Goal: Communication & Community: Share content

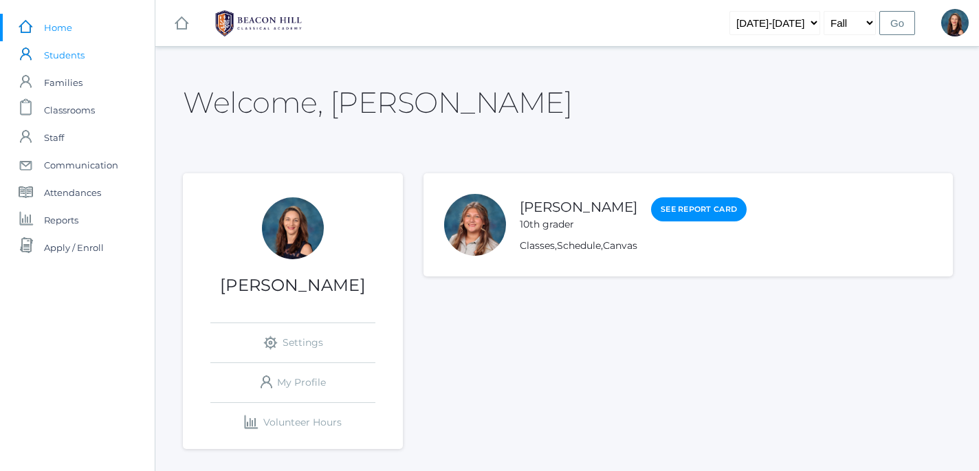
click at [61, 55] on span "Students" at bounding box center [64, 54] width 41 height 27
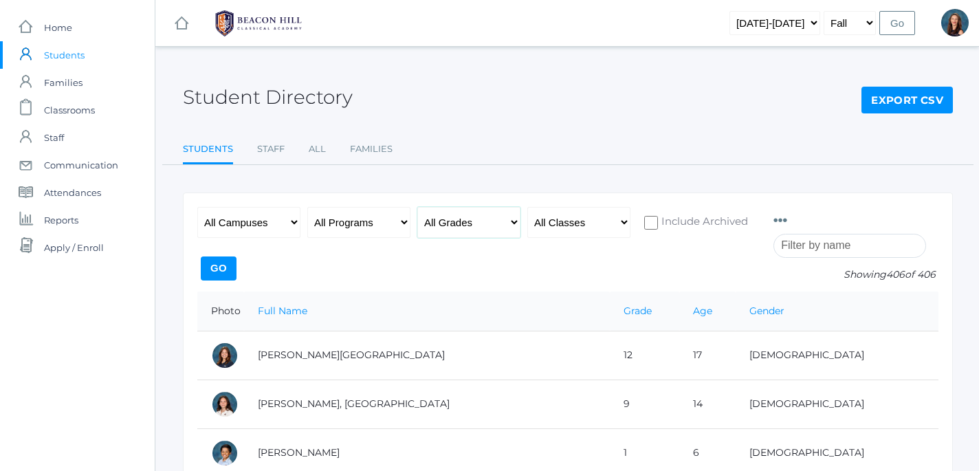
click at [417, 207] on select "All Grades Grammar - Kindergarten - 1st Grade - 2nd Grade - 3rd Grade - 4th Gra…" at bounding box center [468, 222] width 103 height 31
select select "5"
click option "- 5th Grade" at bounding box center [0, 0] width 0 height 0
click at [236, 267] on input "Go" at bounding box center [219, 268] width 36 height 24
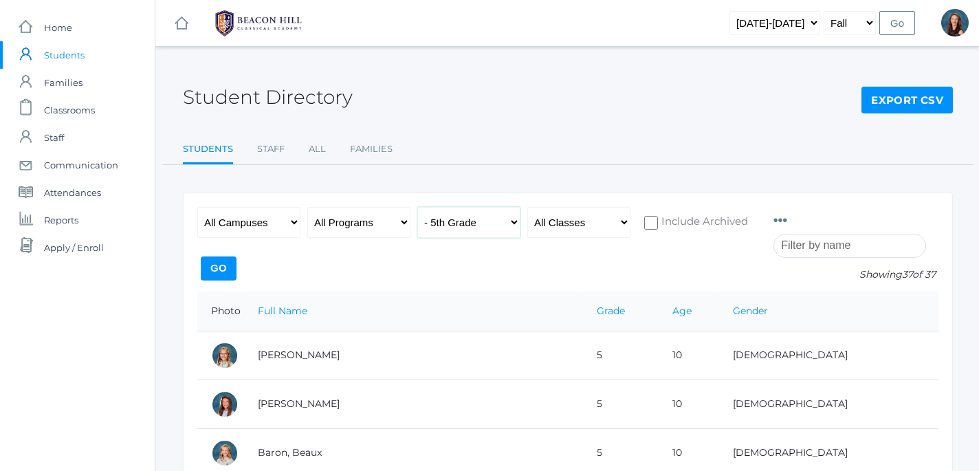
select select "8"
click option "- 8th Grade" at bounding box center [0, 0] width 0 height 0
click at [236, 263] on input "Go" at bounding box center [219, 268] width 36 height 24
click at [79, 160] on span "Communication" at bounding box center [81, 164] width 74 height 27
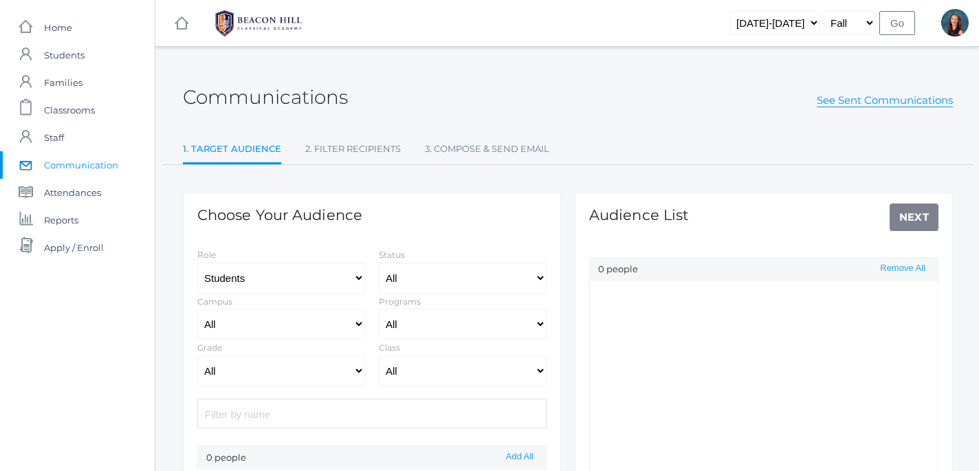
select select "Enrolled"
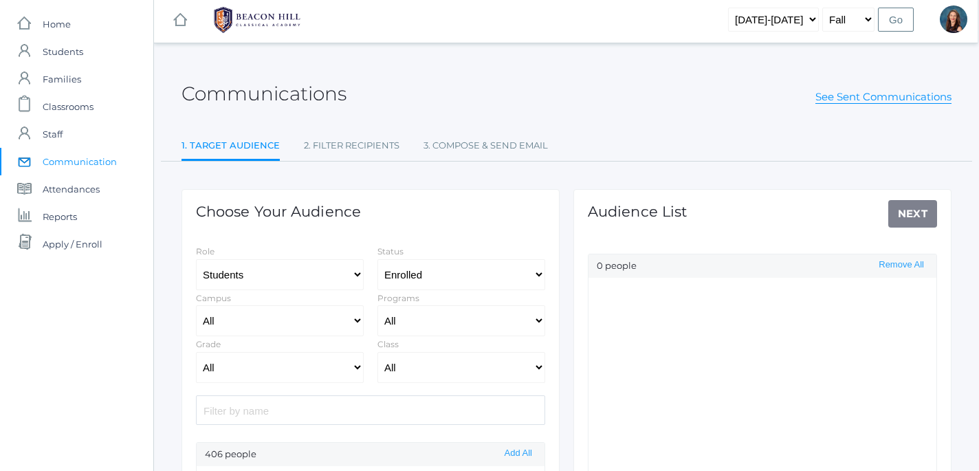
scroll to position [5, 1]
click at [370, 410] on input "search" at bounding box center [370, 409] width 349 height 30
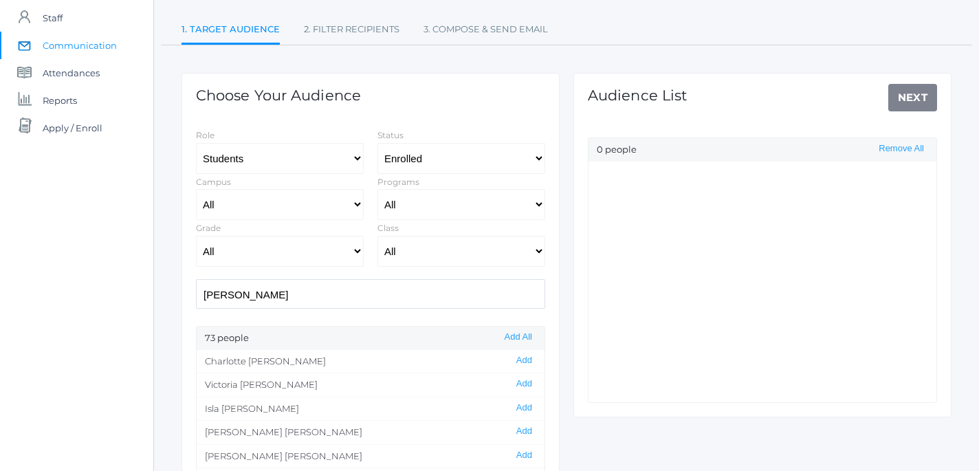
scroll to position [122, 1]
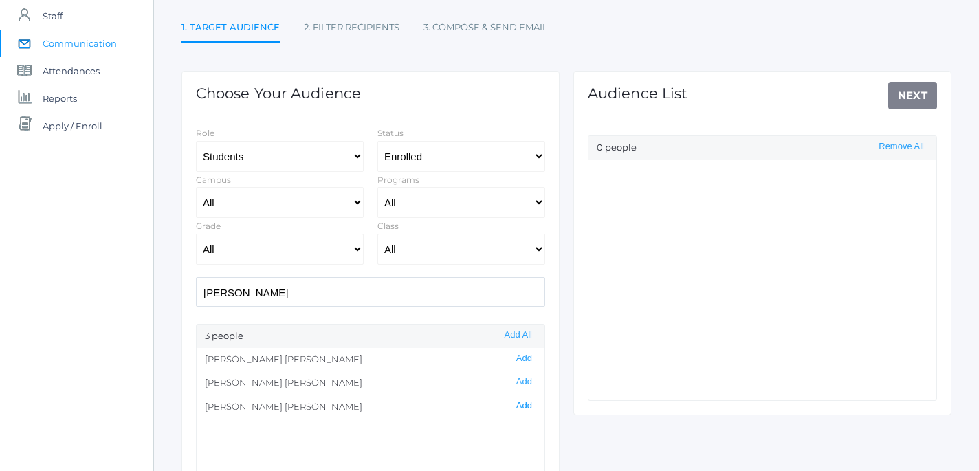
type input "[PERSON_NAME]"
click at [524, 404] on button "Add" at bounding box center [524, 406] width 24 height 12
drag, startPoint x: 262, startPoint y: 296, endPoint x: 176, endPoint y: 290, distance: 86.1
click at [196, 290] on input "[PERSON_NAME]" at bounding box center [370, 292] width 349 height 30
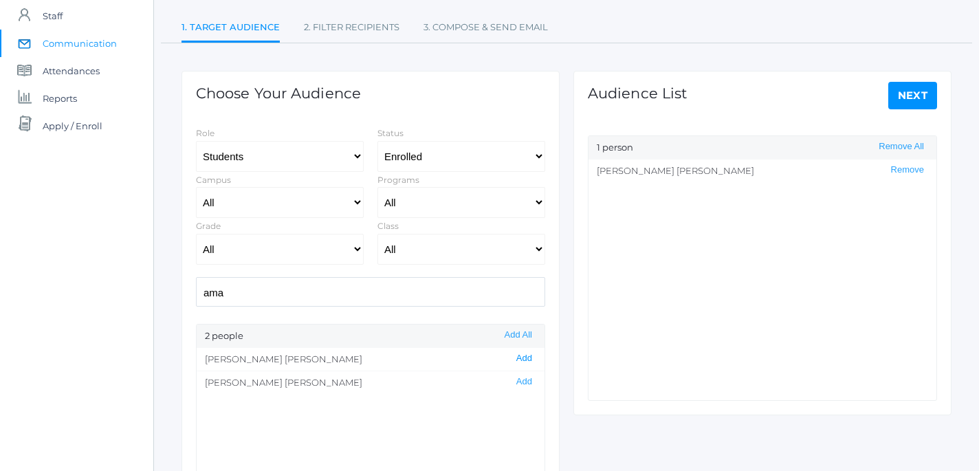
type input "ama"
click at [527, 360] on button "Add" at bounding box center [524, 359] width 24 height 12
drag, startPoint x: 236, startPoint y: 295, endPoint x: 166, endPoint y: 295, distance: 69.4
click at [196, 295] on input "ama" at bounding box center [370, 292] width 349 height 30
click at [530, 381] on button "Add" at bounding box center [524, 382] width 24 height 12
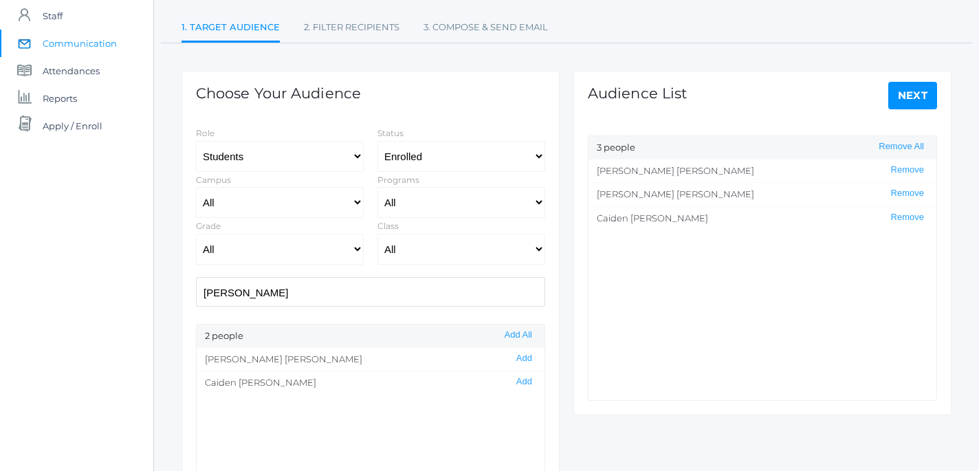
drag, startPoint x: 241, startPoint y: 291, endPoint x: 151, endPoint y: 282, distance: 90.4
click at [196, 282] on input "[PERSON_NAME]" at bounding box center [370, 292] width 349 height 30
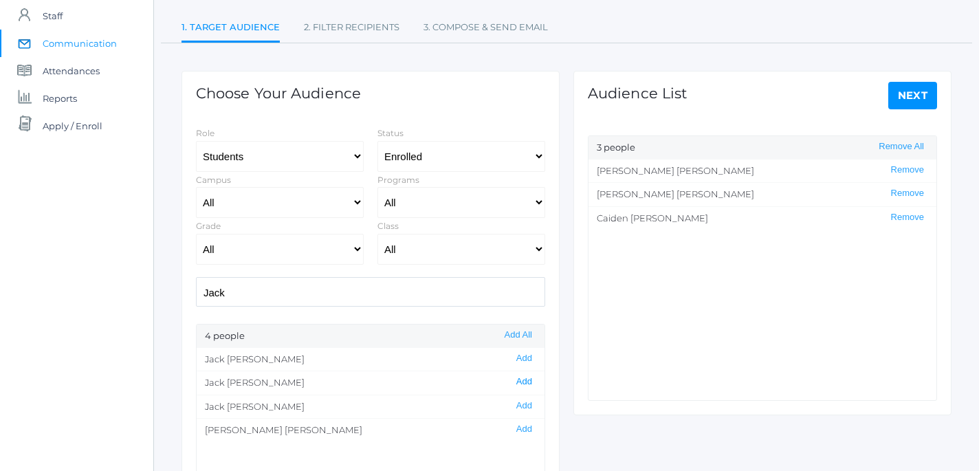
click at [532, 383] on button "Add" at bounding box center [524, 382] width 24 height 12
drag, startPoint x: 252, startPoint y: 295, endPoint x: 145, endPoint y: 290, distance: 106.6
click at [196, 290] on input "Jack" at bounding box center [370, 292] width 349 height 30
click at [524, 405] on button "Add" at bounding box center [524, 406] width 24 height 12
drag, startPoint x: 256, startPoint y: 294, endPoint x: 159, endPoint y: 276, distance: 98.7
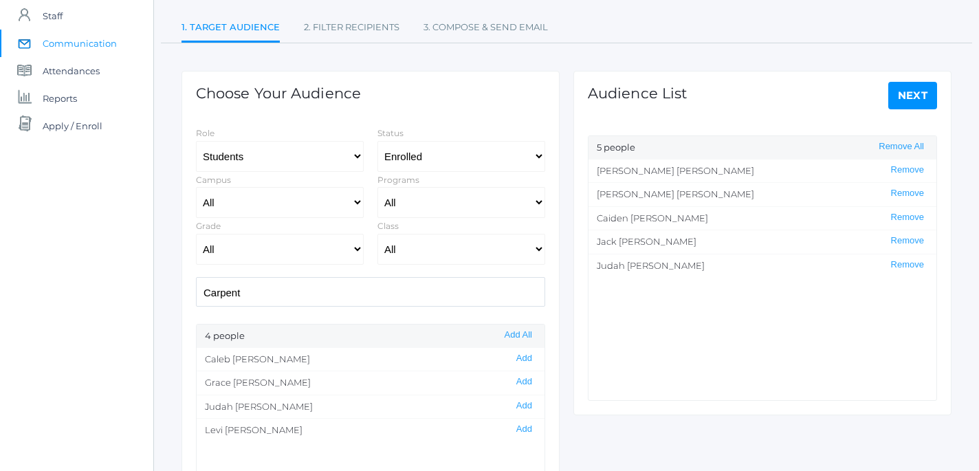
click at [196, 277] on input "Carpent" at bounding box center [370, 292] width 349 height 30
click at [532, 359] on button "Add" at bounding box center [524, 359] width 24 height 12
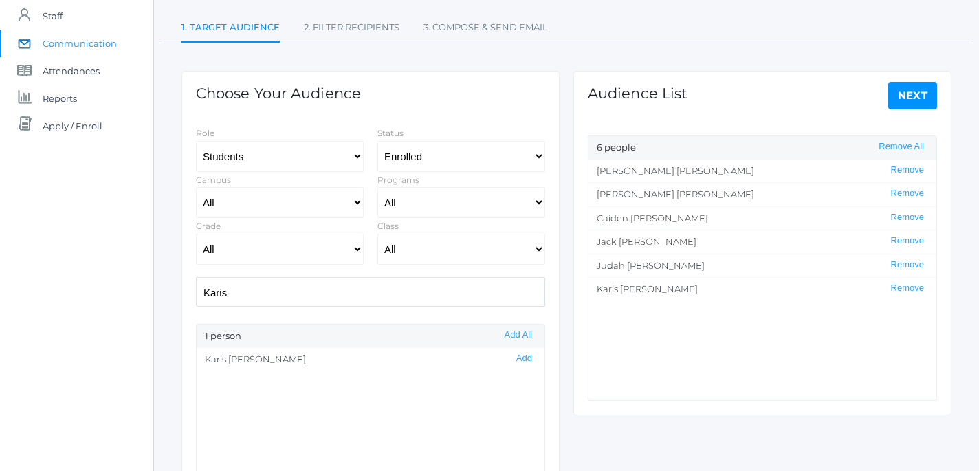
drag, startPoint x: 248, startPoint y: 296, endPoint x: 166, endPoint y: 274, distance: 84.5
click at [196, 277] on input "Karis" at bounding box center [370, 292] width 349 height 30
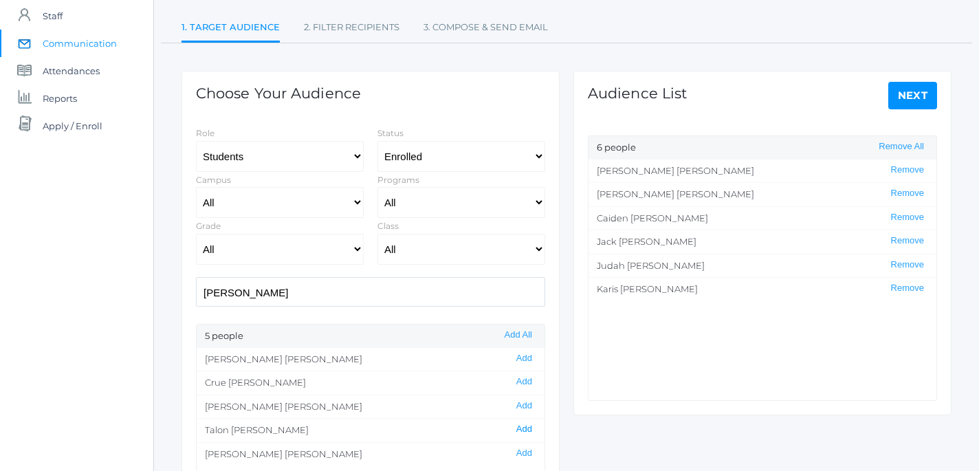
click at [524, 430] on button "Add" at bounding box center [524, 429] width 24 height 12
drag, startPoint x: 239, startPoint y: 294, endPoint x: 168, endPoint y: 293, distance: 70.8
click at [196, 293] on input "[PERSON_NAME]" at bounding box center [370, 292] width 349 height 30
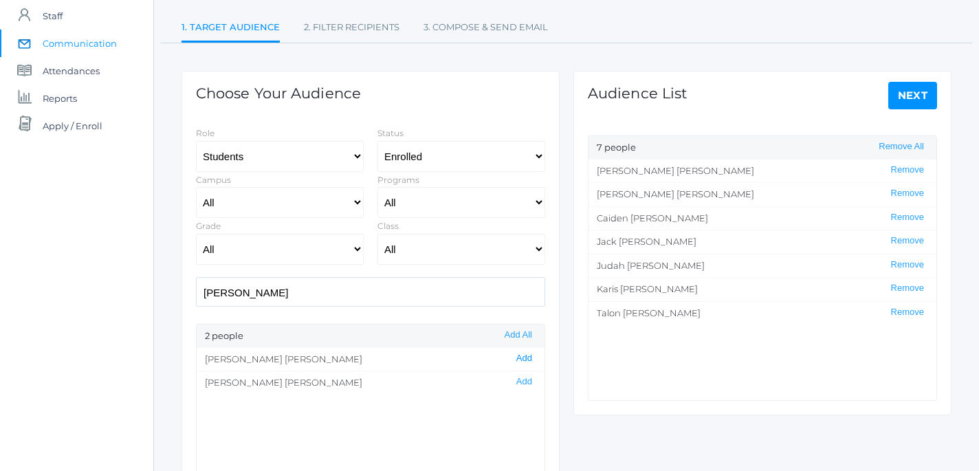
click at [525, 359] on button "Add" at bounding box center [524, 359] width 24 height 12
drag, startPoint x: 243, startPoint y: 295, endPoint x: 144, endPoint y: 278, distance: 101.0
click at [196, 278] on input "[PERSON_NAME]" at bounding box center [370, 292] width 349 height 30
click at [528, 380] on button "Add" at bounding box center [524, 382] width 24 height 12
drag, startPoint x: 256, startPoint y: 298, endPoint x: 156, endPoint y: 300, distance: 99.7
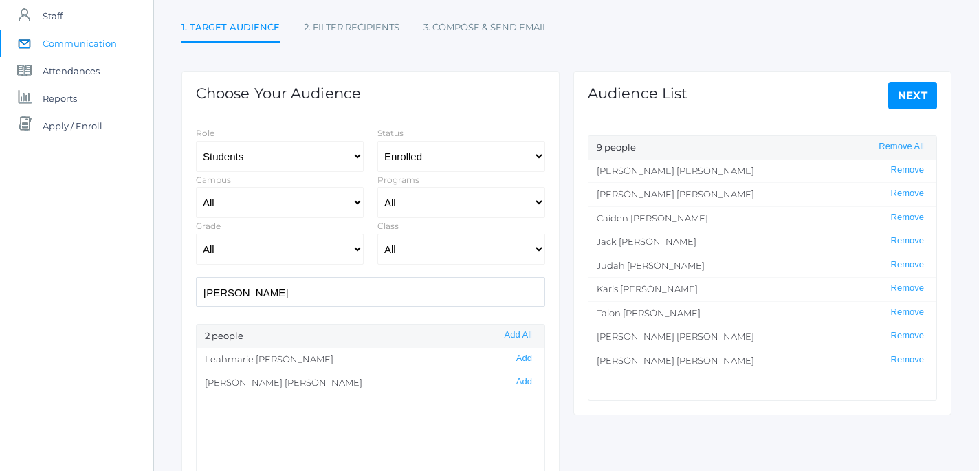
click at [196, 300] on input "[PERSON_NAME]" at bounding box center [370, 292] width 349 height 30
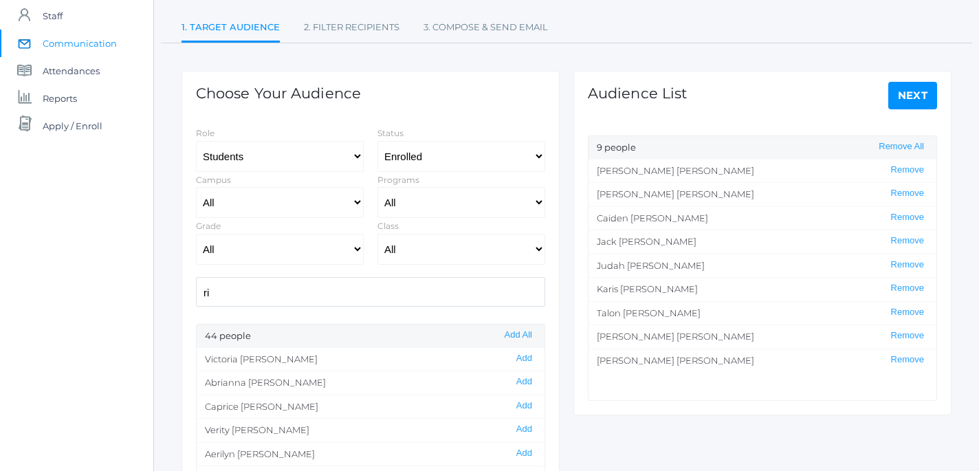
type input "r"
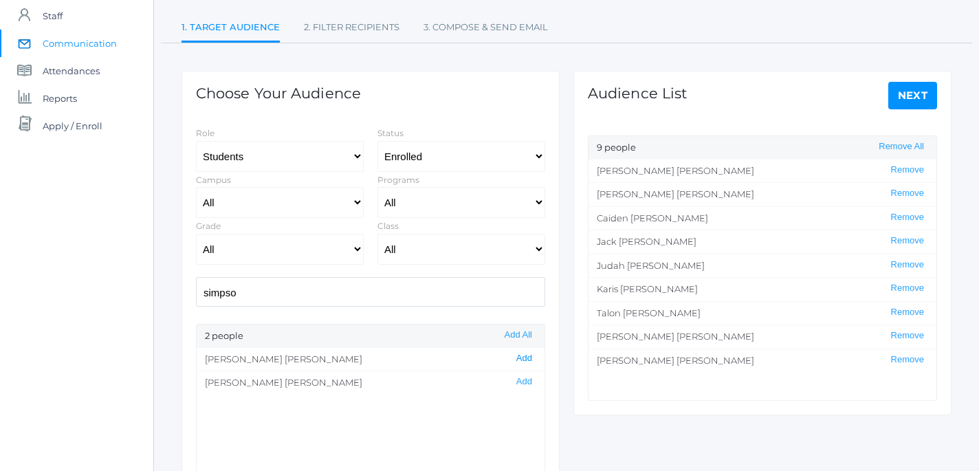
click at [529, 360] on button "Add" at bounding box center [524, 359] width 24 height 12
drag, startPoint x: 274, startPoint y: 296, endPoint x: 142, endPoint y: 292, distance: 132.0
click at [196, 292] on input "simpso" at bounding box center [370, 292] width 349 height 30
click at [527, 385] on button "Add" at bounding box center [524, 382] width 24 height 12
drag, startPoint x: 237, startPoint y: 293, endPoint x: 138, endPoint y: 280, distance: 99.9
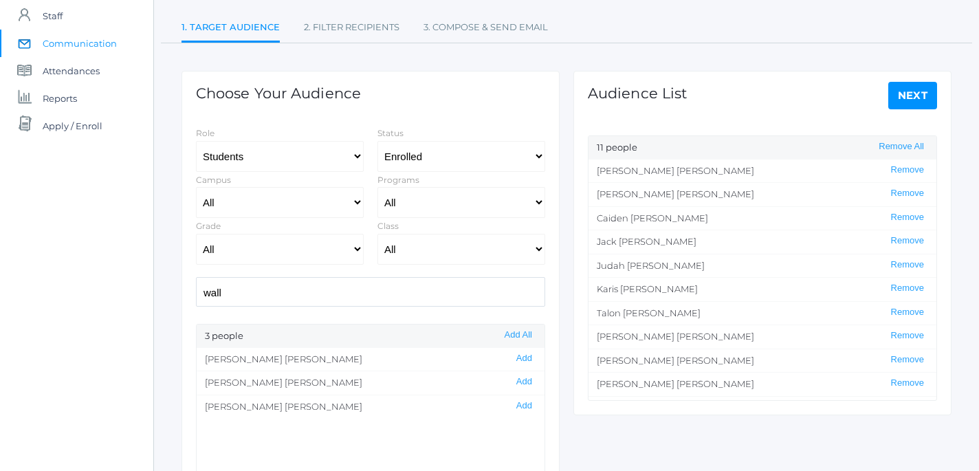
click at [196, 280] on input "wall" at bounding box center [370, 292] width 349 height 30
type input "[PERSON_NAME]"
click at [531, 386] on button "Add" at bounding box center [524, 382] width 24 height 12
drag, startPoint x: 275, startPoint y: 293, endPoint x: 154, endPoint y: 290, distance: 121.0
click at [196, 290] on input "[PERSON_NAME]" at bounding box center [370, 292] width 349 height 30
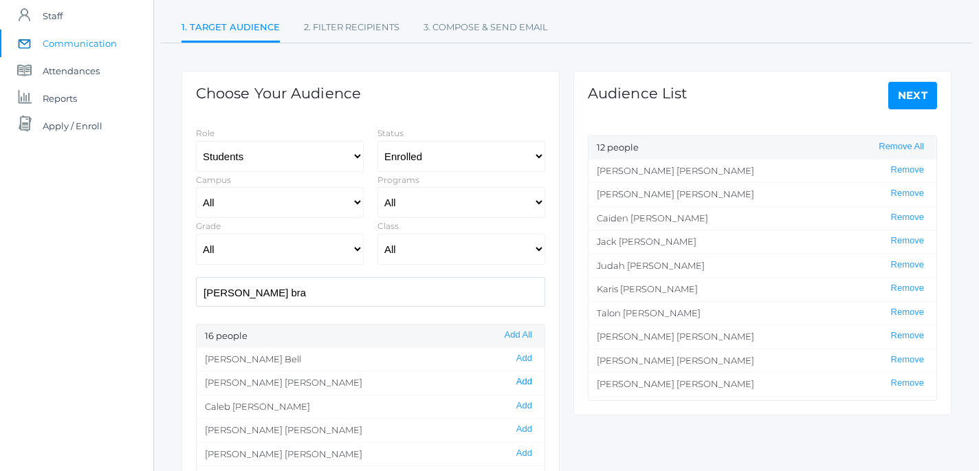
click at [529, 381] on button "Add" at bounding box center [524, 382] width 24 height 12
drag, startPoint x: 283, startPoint y: 294, endPoint x: 185, endPoint y: 285, distance: 98.7
click at [196, 285] on input "[PERSON_NAME] bra" at bounding box center [370, 292] width 349 height 30
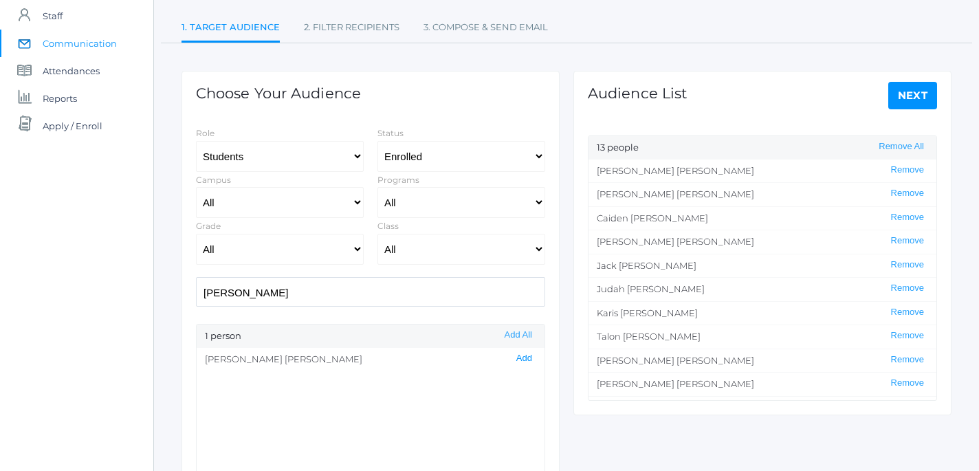
click at [529, 359] on button "Add" at bounding box center [524, 359] width 24 height 12
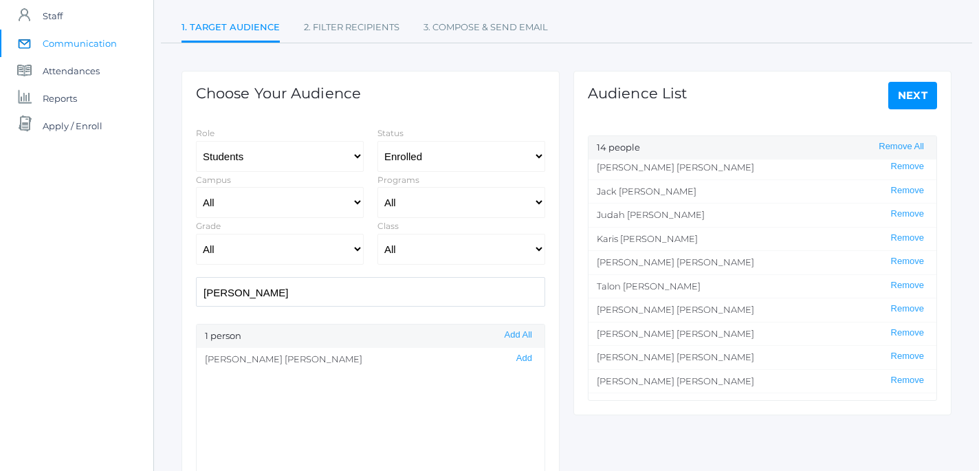
scroll to position [72, 0]
drag, startPoint x: 243, startPoint y: 292, endPoint x: 153, endPoint y: 285, distance: 91.0
click at [196, 285] on input "[PERSON_NAME]" at bounding box center [370, 292] width 349 height 30
type input "[PERSON_NAME]"
click at [526, 379] on button "Add" at bounding box center [524, 382] width 24 height 12
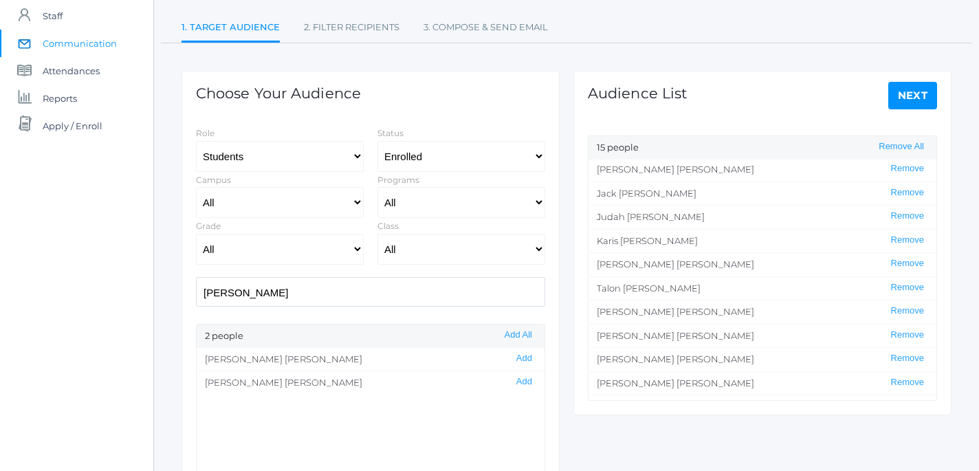
drag, startPoint x: 250, startPoint y: 292, endPoint x: 113, endPoint y: 271, distance: 138.3
click at [196, 277] on input "[PERSON_NAME]" at bounding box center [370, 292] width 349 height 30
click at [529, 361] on button "Add" at bounding box center [524, 359] width 24 height 12
drag, startPoint x: 245, startPoint y: 294, endPoint x: 175, endPoint y: 296, distance: 70.8
click at [196, 296] on input "ruby" at bounding box center [370, 292] width 349 height 30
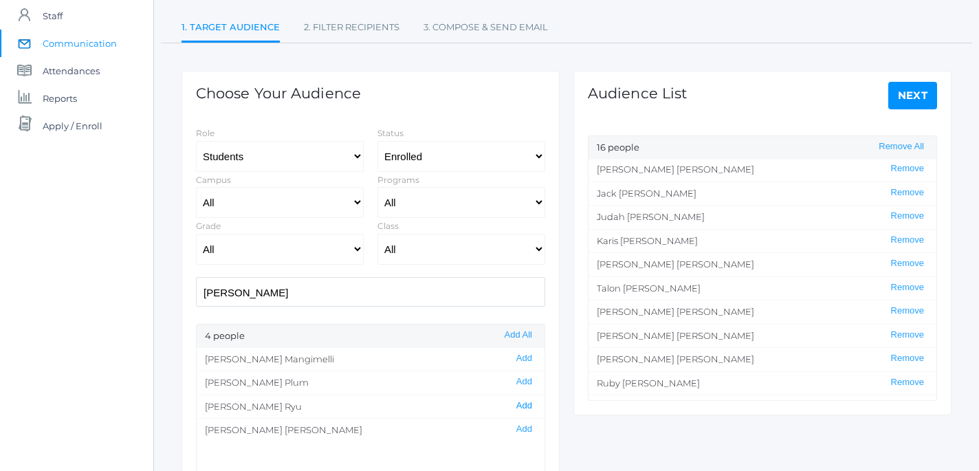
click at [525, 403] on button "Add" at bounding box center [524, 406] width 24 height 12
drag, startPoint x: 357, startPoint y: 293, endPoint x: 152, endPoint y: 274, distance: 206.3
click at [196, 277] on input "[PERSON_NAME]" at bounding box center [370, 292] width 349 height 30
click at [528, 383] on button "Add" at bounding box center [524, 382] width 24 height 12
drag, startPoint x: 261, startPoint y: 297, endPoint x: 155, endPoint y: 296, distance: 105.8
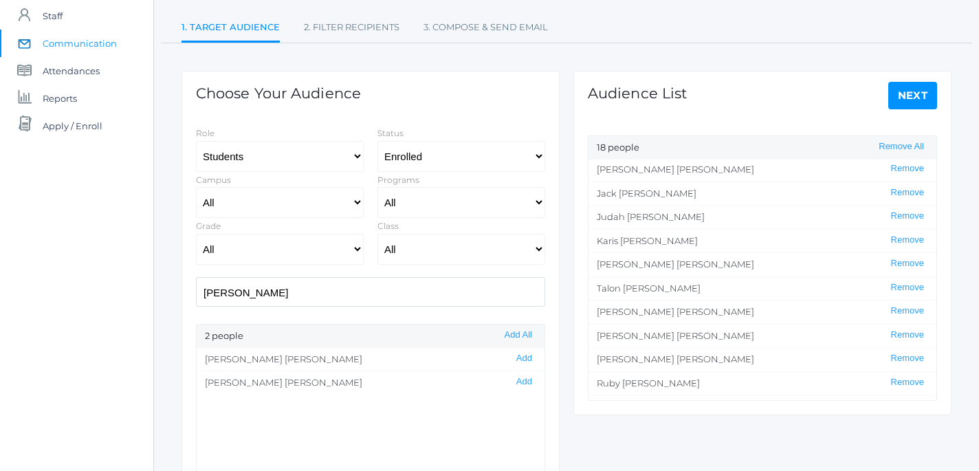
click at [196, 296] on input "[PERSON_NAME]" at bounding box center [370, 292] width 349 height 30
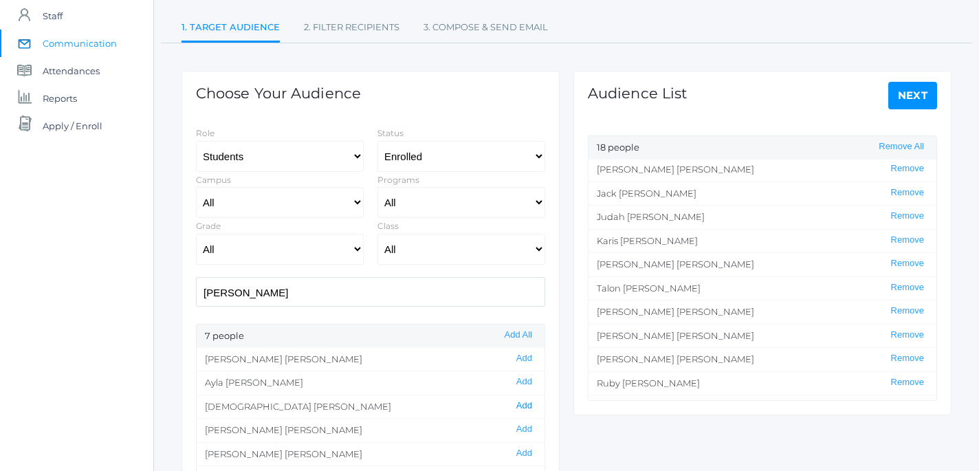
click at [525, 407] on button "Add" at bounding box center [524, 406] width 24 height 12
drag, startPoint x: 239, startPoint y: 293, endPoint x: 142, endPoint y: 288, distance: 97.7
click at [196, 288] on input "[PERSON_NAME]" at bounding box center [370, 292] width 349 height 30
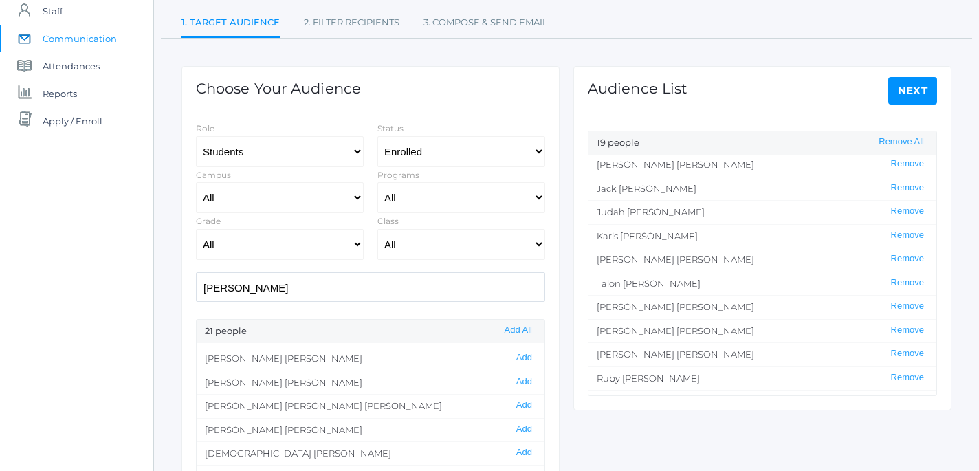
scroll to position [124, 1]
click at [276, 291] on input "[PERSON_NAME]" at bounding box center [370, 289] width 349 height 30
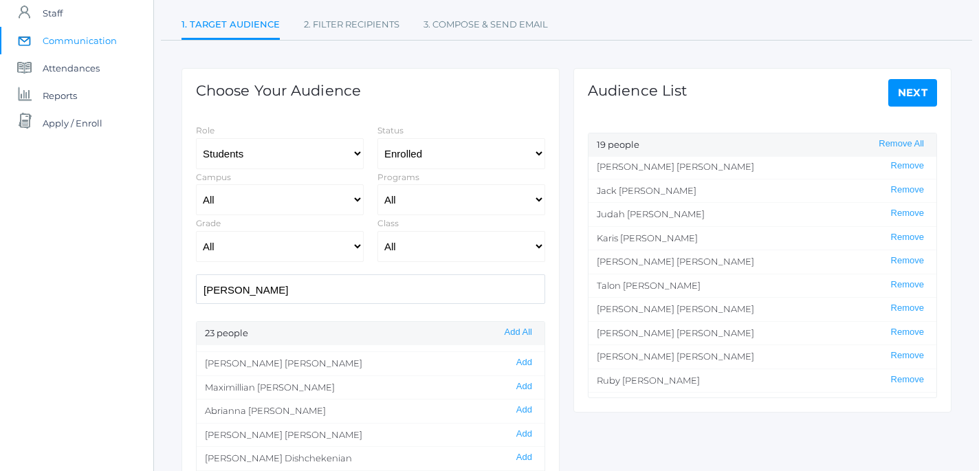
scroll to position [0, 0]
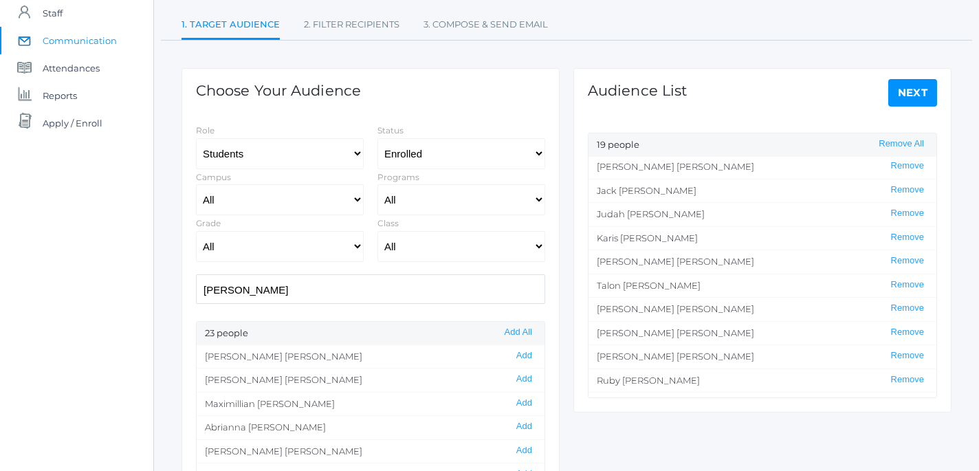
click at [277, 296] on input "[PERSON_NAME]" at bounding box center [370, 289] width 349 height 30
click at [249, 291] on input "[PERSON_NAME]" at bounding box center [370, 289] width 349 height 30
drag, startPoint x: 249, startPoint y: 291, endPoint x: 156, endPoint y: 287, distance: 93.5
click at [196, 287] on input "[PERSON_NAME]" at bounding box center [370, 289] width 349 height 30
type input "s"
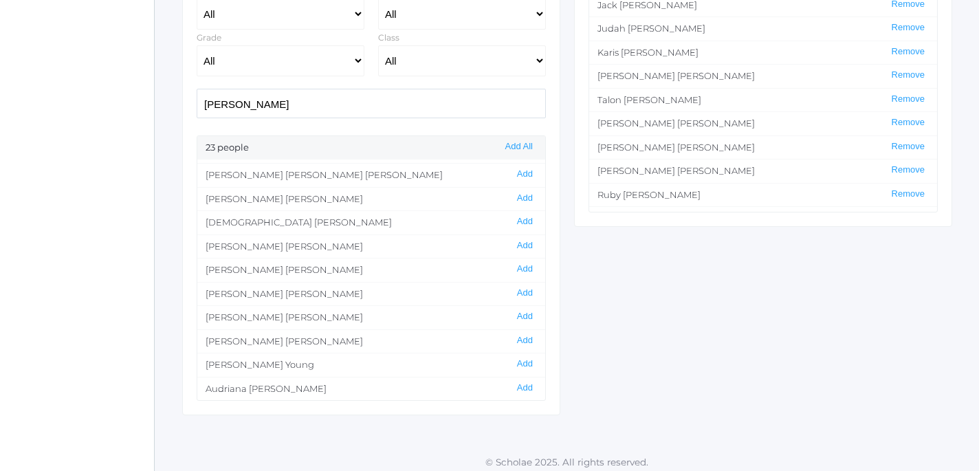
scroll to position [318, 1]
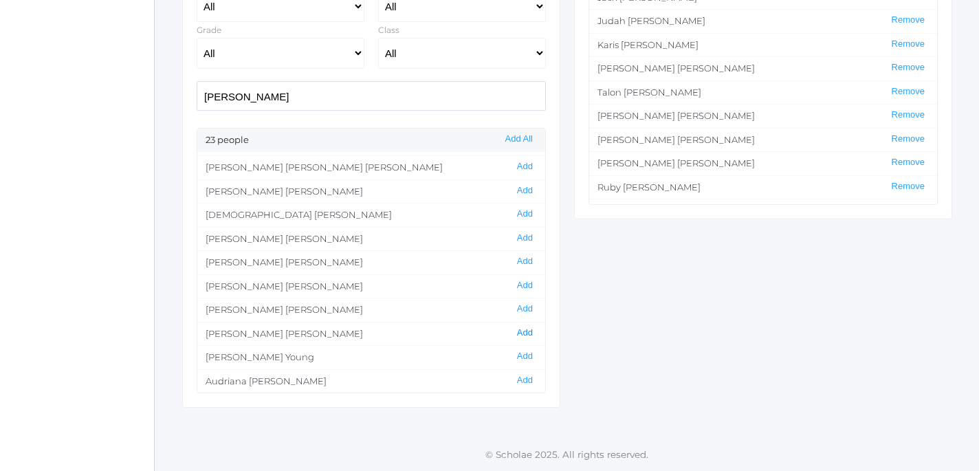
click at [527, 331] on button "Add" at bounding box center [525, 333] width 24 height 12
drag, startPoint x: 295, startPoint y: 99, endPoint x: 106, endPoint y: 92, distance: 189.1
click at [197, 92] on input "[PERSON_NAME]" at bounding box center [371, 96] width 349 height 30
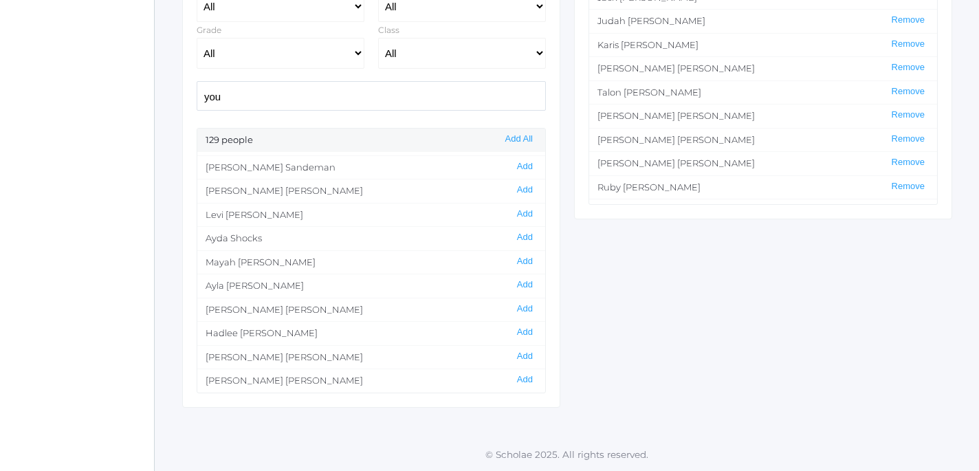
scroll to position [0, 0]
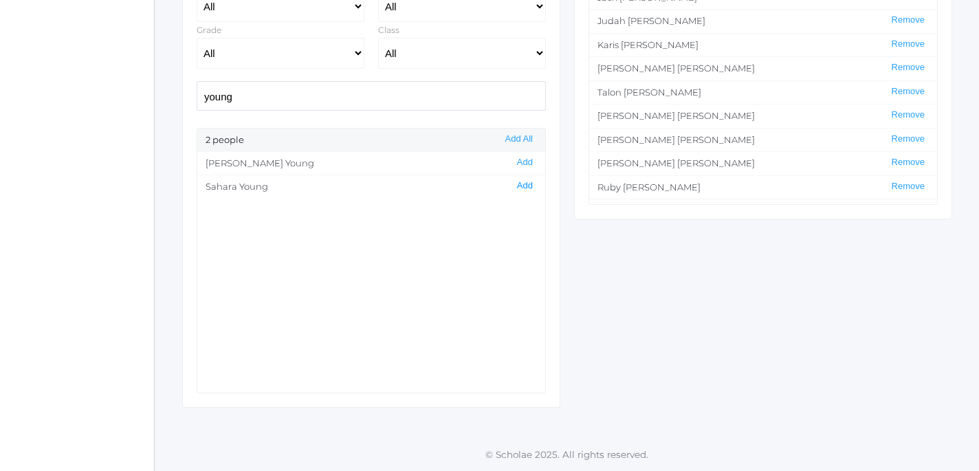
click at [530, 186] on button "Add" at bounding box center [525, 186] width 24 height 12
click at [529, 164] on button "Add" at bounding box center [525, 163] width 24 height 12
drag, startPoint x: 287, startPoint y: 97, endPoint x: 157, endPoint y: 85, distance: 130.4
click at [197, 85] on input "young" at bounding box center [371, 96] width 349 height 30
click at [531, 162] on button "Add" at bounding box center [525, 163] width 24 height 12
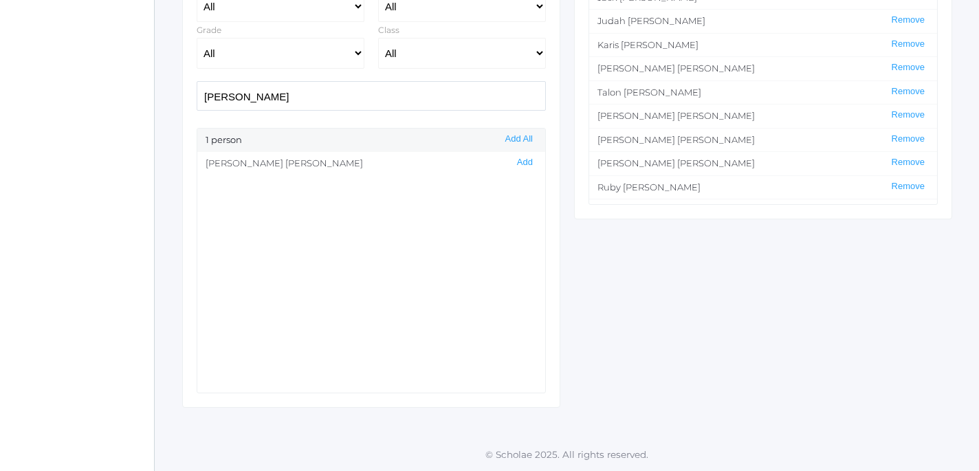
drag, startPoint x: 269, startPoint y: 98, endPoint x: 113, endPoint y: 99, distance: 156.7
click at [197, 99] on input "[PERSON_NAME]" at bounding box center [371, 96] width 349 height 30
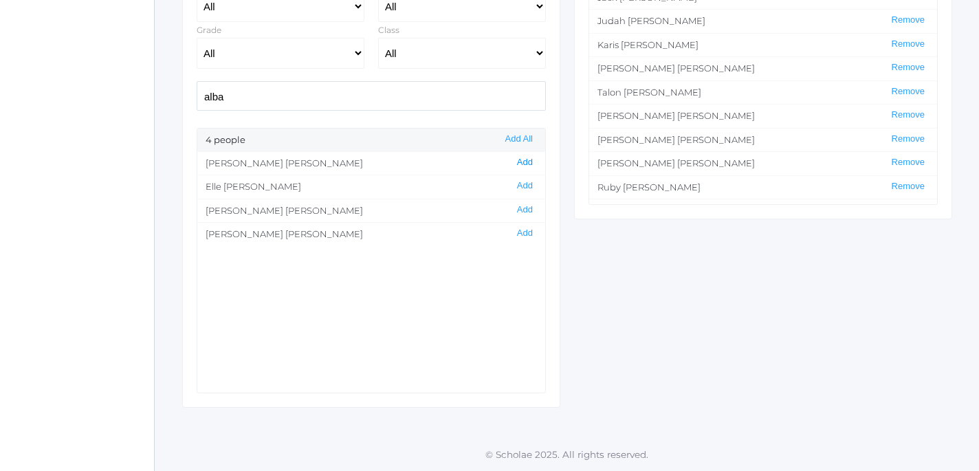
click at [527, 164] on button "Add" at bounding box center [525, 163] width 24 height 12
drag, startPoint x: 250, startPoint y: 94, endPoint x: 139, endPoint y: 92, distance: 111.4
click at [197, 92] on input "alba" at bounding box center [371, 96] width 349 height 30
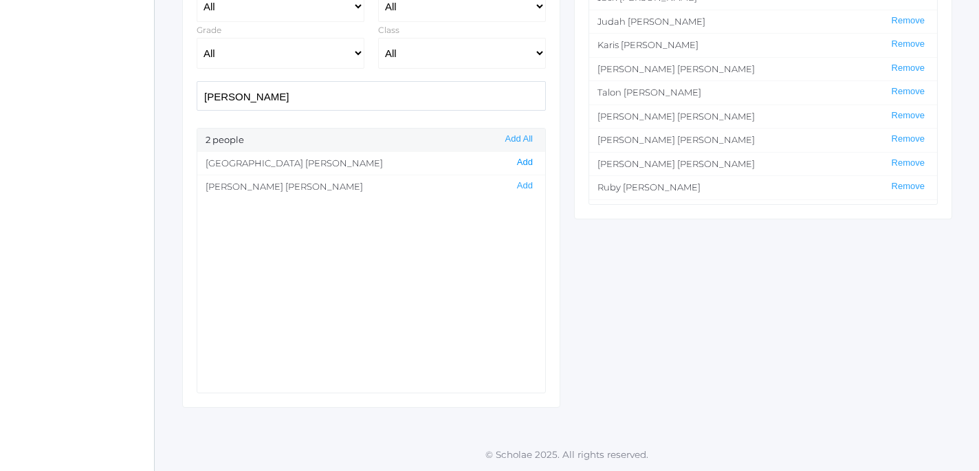
click at [524, 161] on button "Add" at bounding box center [525, 163] width 24 height 12
drag, startPoint x: 242, startPoint y: 99, endPoint x: 132, endPoint y: 98, distance: 110.0
click at [197, 98] on input "[PERSON_NAME]" at bounding box center [371, 96] width 349 height 30
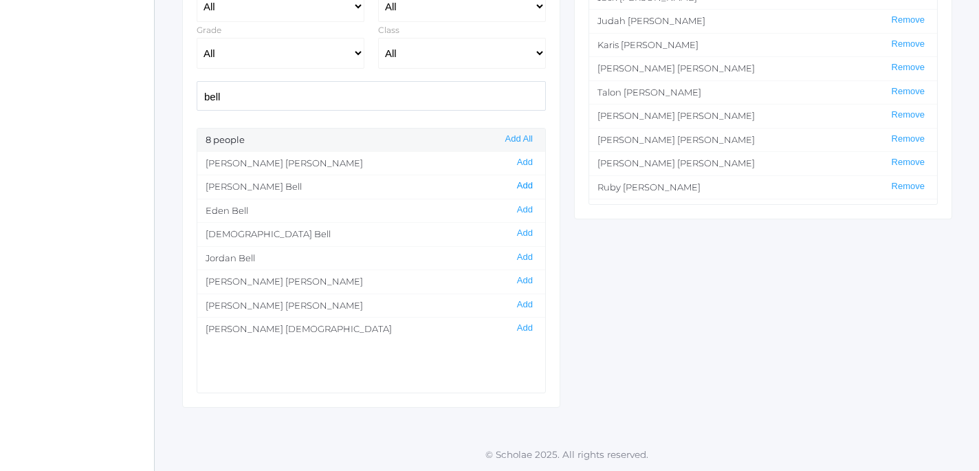
click at [531, 186] on button "Add" at bounding box center [525, 186] width 24 height 12
drag, startPoint x: 253, startPoint y: 96, endPoint x: 143, endPoint y: 87, distance: 110.3
click at [197, 87] on input "bell" at bounding box center [371, 96] width 349 height 30
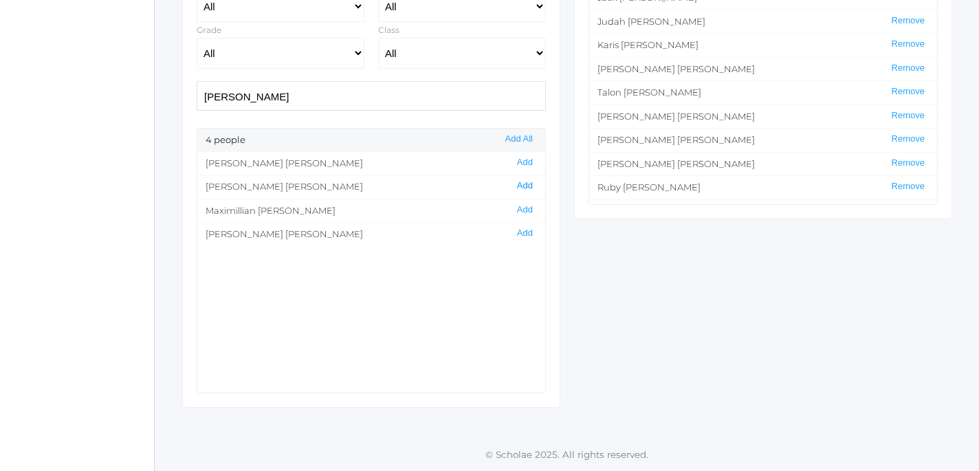
click at [529, 186] on button "Add" at bounding box center [525, 186] width 24 height 12
drag, startPoint x: 258, startPoint y: 98, endPoint x: 148, endPoint y: 84, distance: 110.9
click at [197, 84] on input "[PERSON_NAME]" at bounding box center [371, 96] width 349 height 30
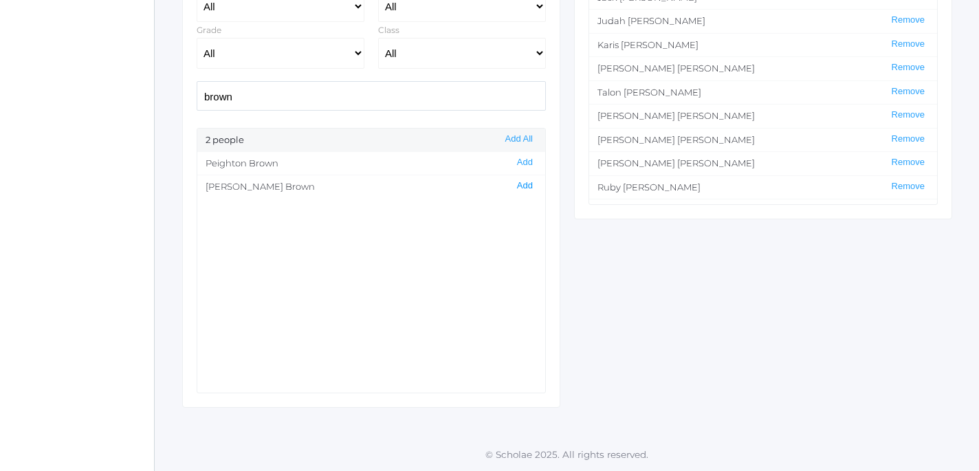
click at [528, 185] on button "Add" at bounding box center [525, 186] width 24 height 12
drag, startPoint x: 249, startPoint y: 95, endPoint x: 144, endPoint y: 80, distance: 106.2
click at [197, 81] on input "brown" at bounding box center [371, 96] width 349 height 30
click at [529, 187] on button "Add" at bounding box center [525, 186] width 24 height 12
drag, startPoint x: 254, startPoint y: 102, endPoint x: 107, endPoint y: 87, distance: 147.9
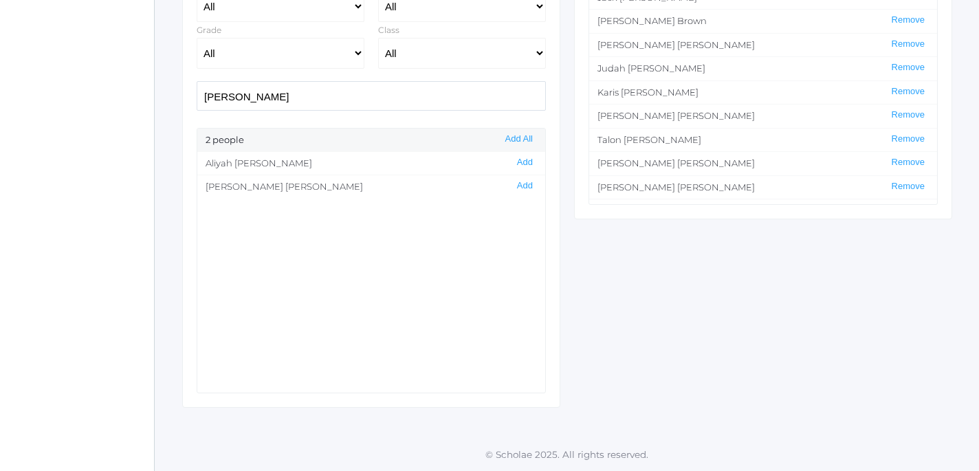
click at [197, 87] on input "[PERSON_NAME]" at bounding box center [371, 96] width 349 height 30
click at [531, 159] on button "Add" at bounding box center [525, 163] width 24 height 12
drag, startPoint x: 258, startPoint y: 94, endPoint x: 170, endPoint y: 90, distance: 87.4
click at [197, 90] on input "kee" at bounding box center [371, 96] width 349 height 30
click at [531, 163] on button "Add" at bounding box center [525, 163] width 24 height 12
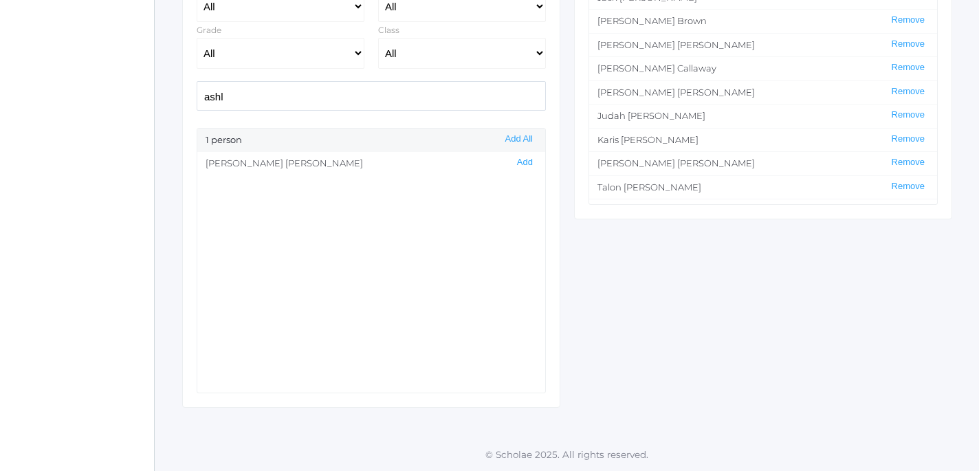
drag, startPoint x: 238, startPoint y: 96, endPoint x: 151, endPoint y: 93, distance: 87.3
click at [197, 93] on input "ashl" at bounding box center [371, 96] width 349 height 30
click at [529, 166] on button "Add" at bounding box center [525, 163] width 24 height 12
drag, startPoint x: 250, startPoint y: 100, endPoint x: 157, endPoint y: 89, distance: 93.4
click at [197, 89] on input "[PERSON_NAME]" at bounding box center [371, 96] width 349 height 30
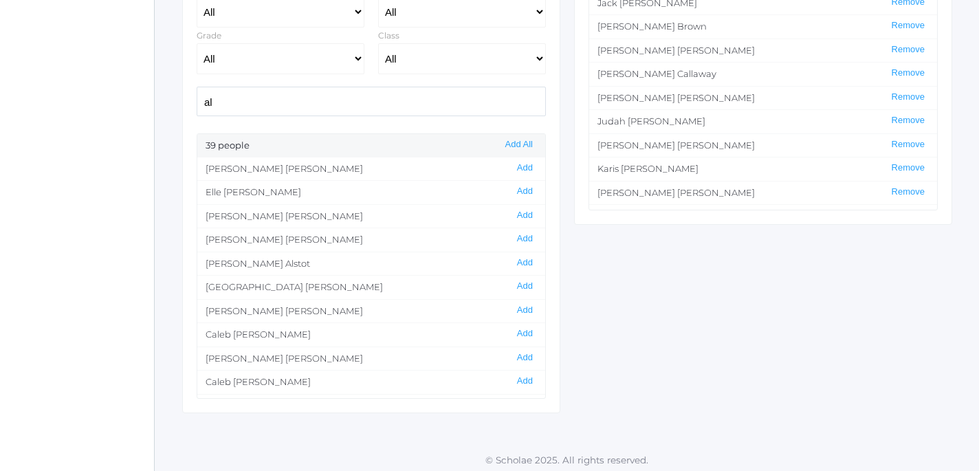
scroll to position [315, 1]
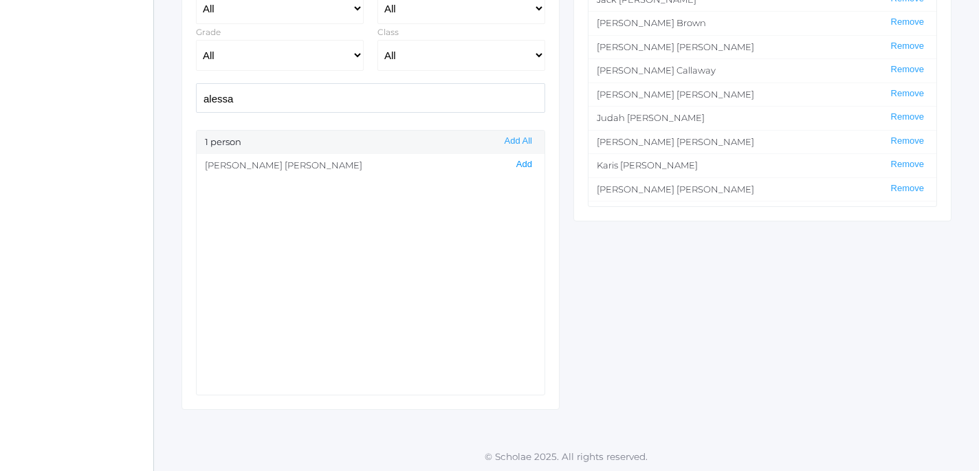
click at [527, 168] on button "Add" at bounding box center [524, 165] width 24 height 12
drag, startPoint x: 245, startPoint y: 99, endPoint x: 152, endPoint y: 89, distance: 94.0
click at [196, 89] on input "alessa" at bounding box center [370, 98] width 349 height 30
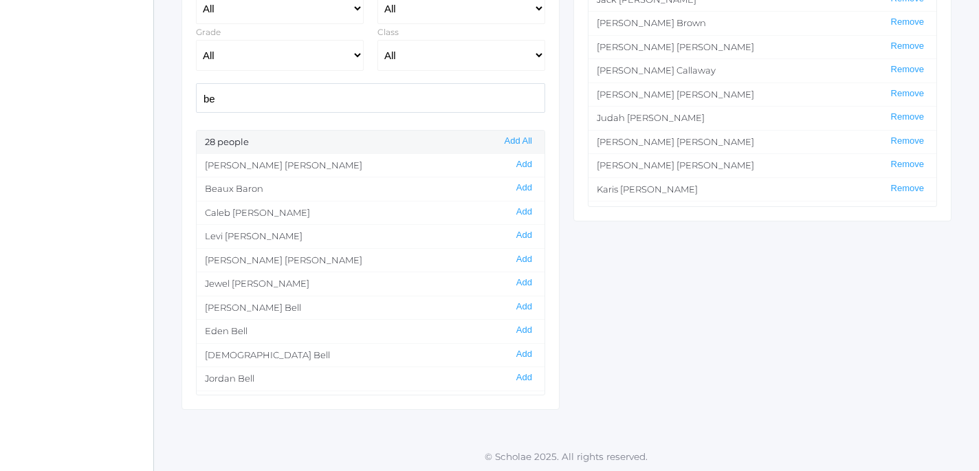
type input "b"
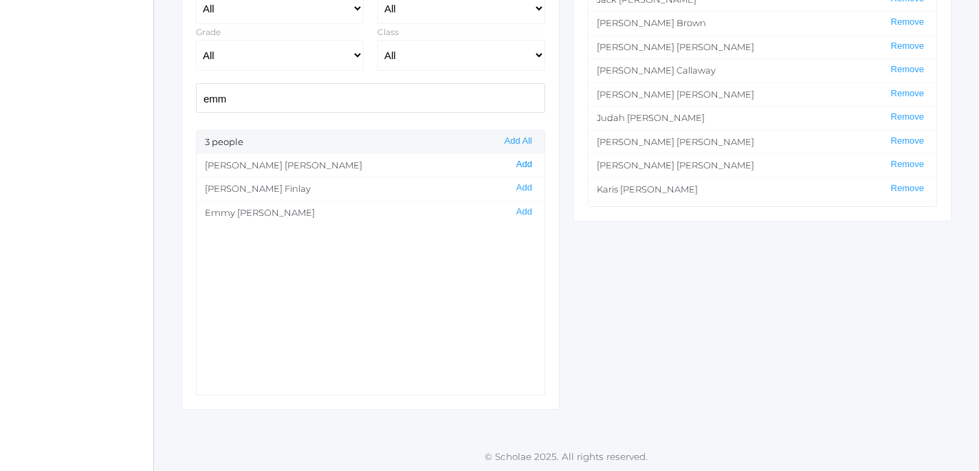
click at [530, 164] on button "Add" at bounding box center [524, 165] width 24 height 12
drag, startPoint x: 243, startPoint y: 98, endPoint x: 150, endPoint y: 89, distance: 94.0
click at [196, 89] on input "emm" at bounding box center [370, 98] width 349 height 30
click at [524, 188] on button "Add" at bounding box center [524, 188] width 24 height 12
drag, startPoint x: 220, startPoint y: 98, endPoint x: 158, endPoint y: 96, distance: 61.9
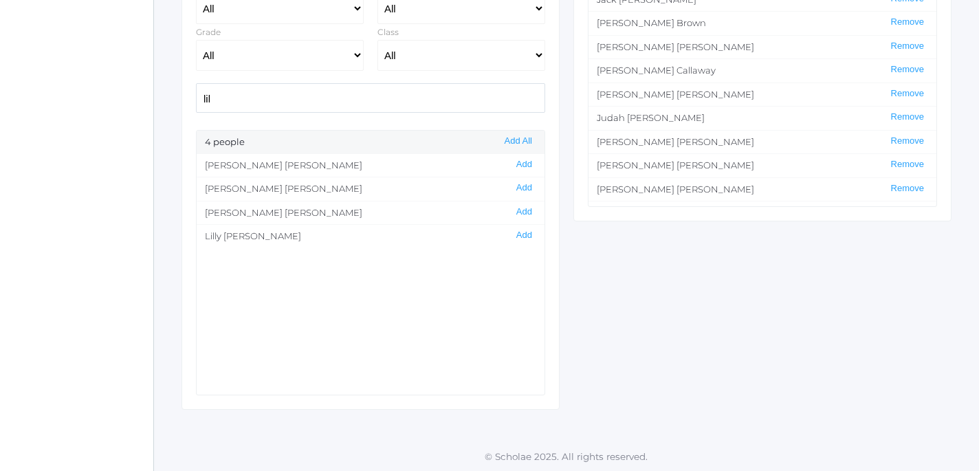
click at [196, 96] on input "lil" at bounding box center [370, 98] width 349 height 30
click at [529, 166] on button "Add" at bounding box center [524, 165] width 24 height 12
drag, startPoint x: 237, startPoint y: 102, endPoint x: 159, endPoint y: 100, distance: 77.7
click at [196, 100] on input "lasal" at bounding box center [370, 98] width 349 height 30
click at [528, 189] on button "Add" at bounding box center [524, 188] width 24 height 12
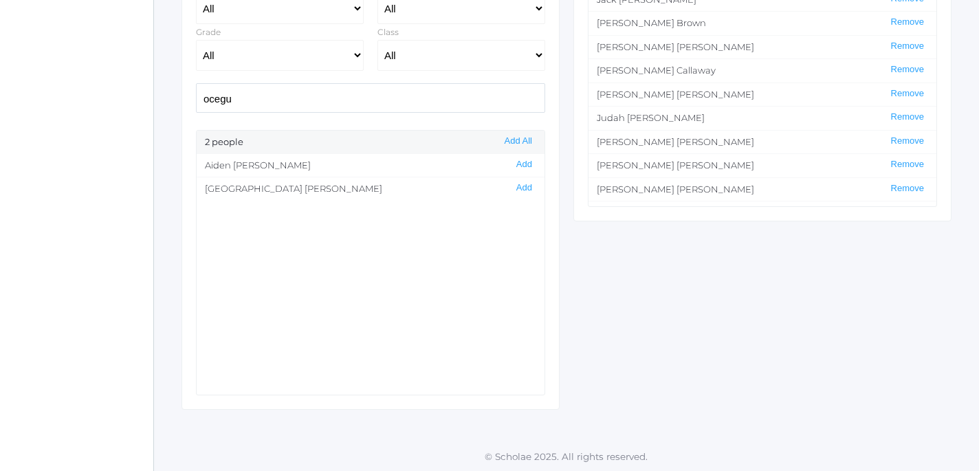
drag, startPoint x: 254, startPoint y: 101, endPoint x: 149, endPoint y: 94, distance: 105.4
click at [196, 94] on input "ocegu" at bounding box center [370, 98] width 349 height 30
type input "[PERSON_NAME]"
click at [523, 164] on button "Add" at bounding box center [524, 165] width 24 height 12
drag, startPoint x: 258, startPoint y: 98, endPoint x: 181, endPoint y: 97, distance: 77.7
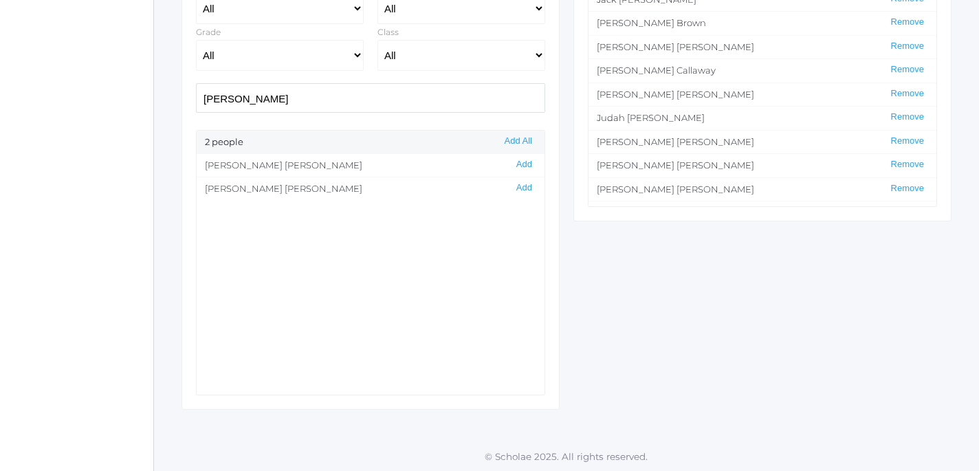
click at [196, 97] on input "[PERSON_NAME]" at bounding box center [370, 98] width 349 height 30
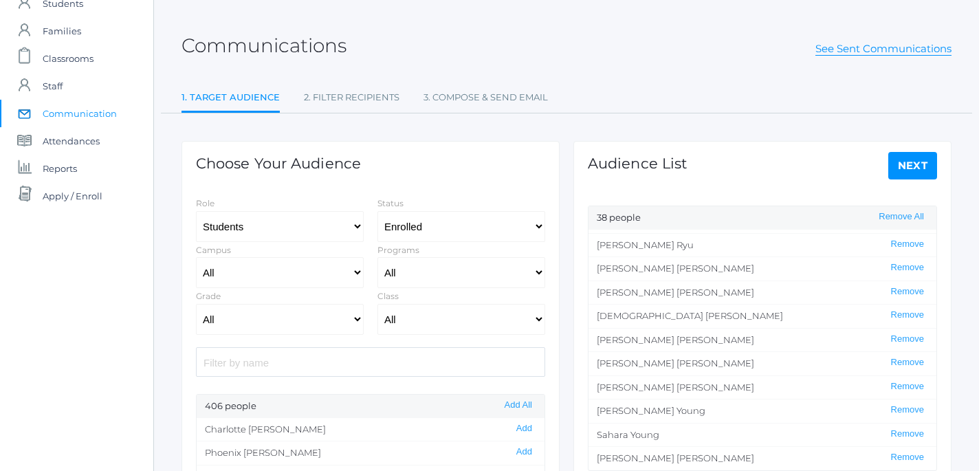
scroll to position [52, 1]
click at [907, 166] on link "Next" at bounding box center [912, 164] width 49 height 27
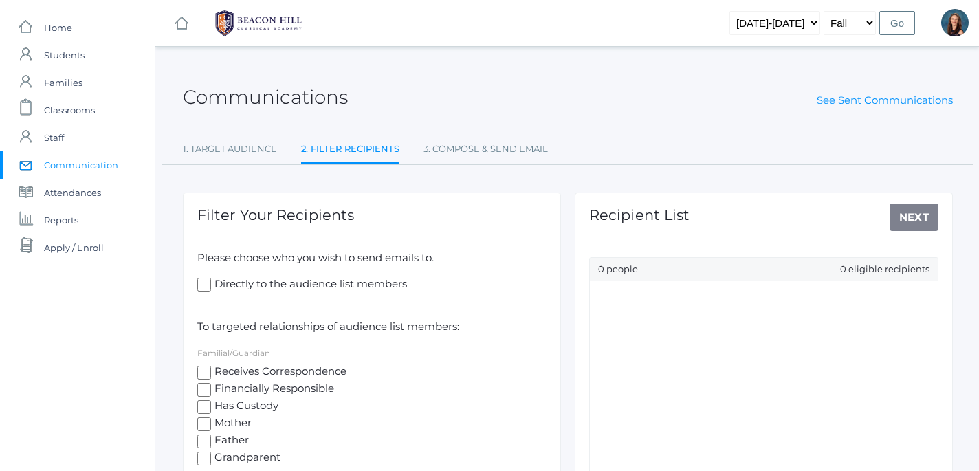
click at [199, 285] on input "Directly to the audience list members" at bounding box center [204, 285] width 14 height 14
checkbox input "true"
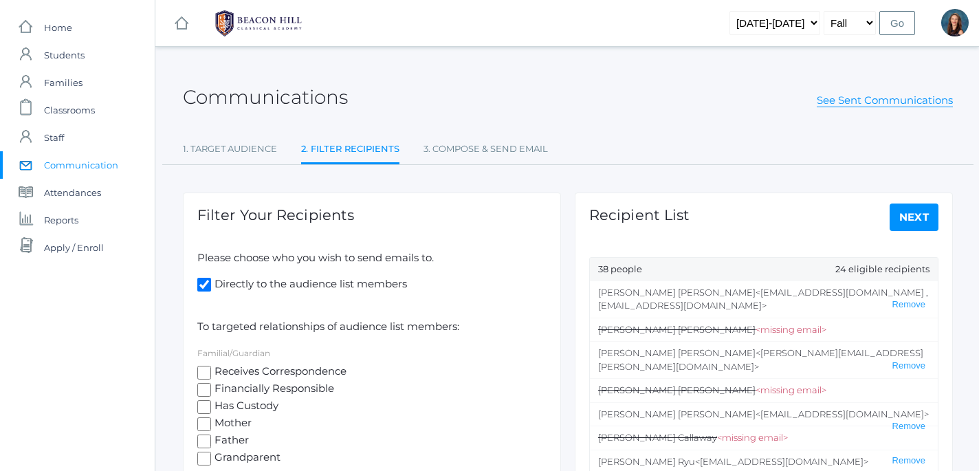
click at [201, 366] on input "Receives Correspondence" at bounding box center [204, 373] width 14 height 14
checkbox input "true"
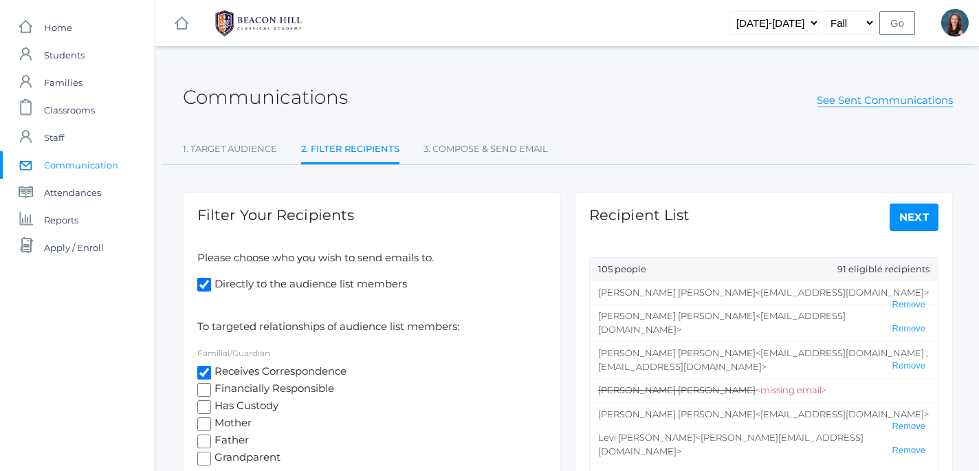
click at [208, 389] on input "Financially Responsible" at bounding box center [204, 390] width 14 height 14
checkbox input "true"
click at [919, 217] on link "Next" at bounding box center [913, 216] width 49 height 27
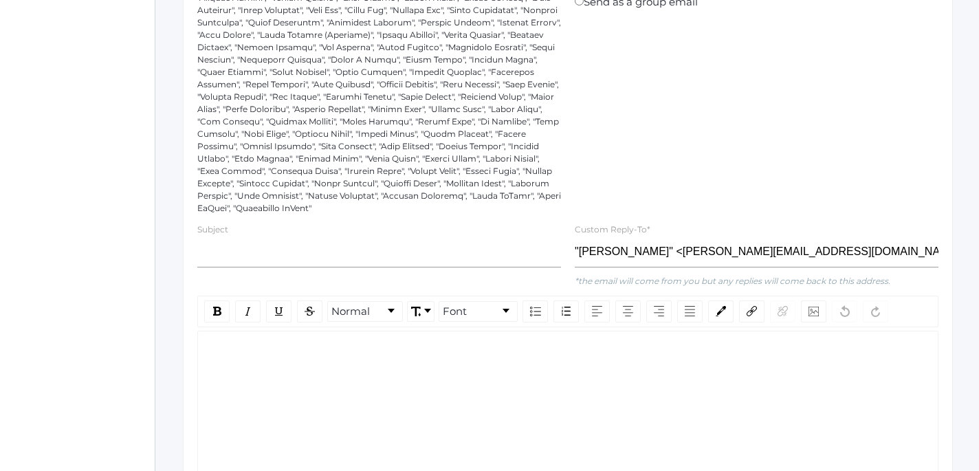
scroll to position [287, 0]
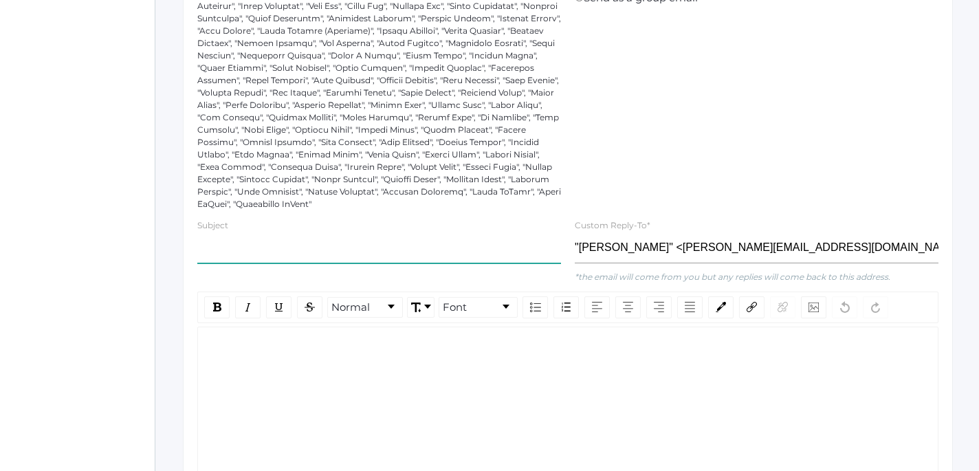
click at [339, 253] on input "text" at bounding box center [379, 247] width 364 height 31
click at [269, 249] on input "Logic Retreat 2nd Step" at bounding box center [379, 247] width 364 height 31
type input "Logic Retreat Registration 2nd Step"
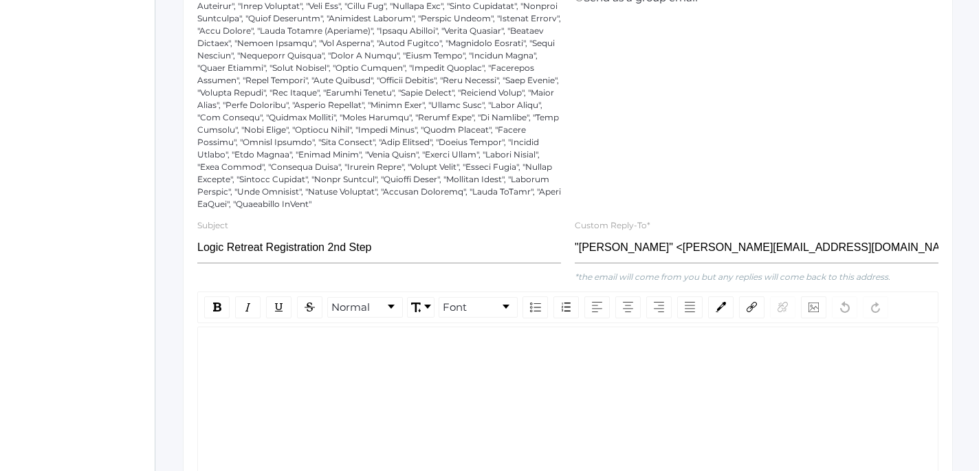
click at [243, 343] on div "rdw-editor" at bounding box center [568, 349] width 718 height 16
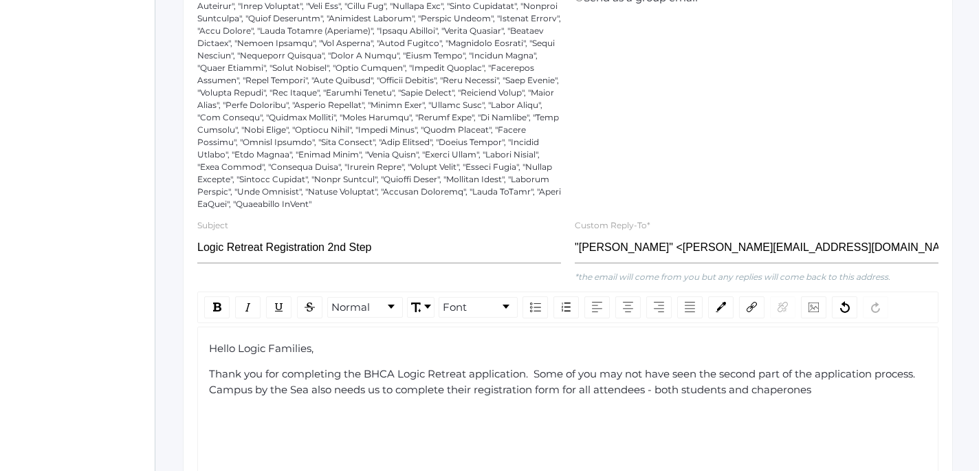
click at [753, 390] on span "Thank you for completing the BHCA Logic Retreat application. Some of you may no…" at bounding box center [564, 381] width 711 height 29
click at [846, 394] on div "Thank you for completing the BHCA Logic Retreat application. Some of you may no…" at bounding box center [568, 381] width 718 height 31
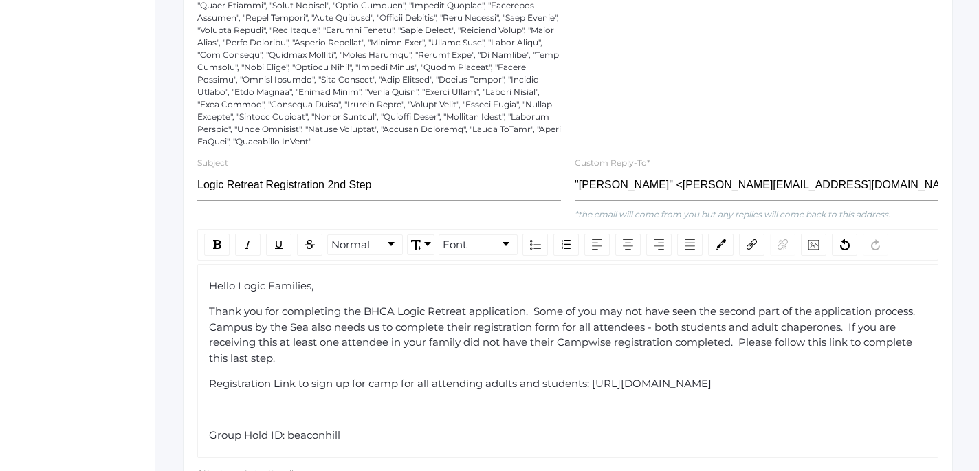
scroll to position [351, 0]
click at [214, 416] on div "rdw-editor" at bounding box center [568, 409] width 718 height 16
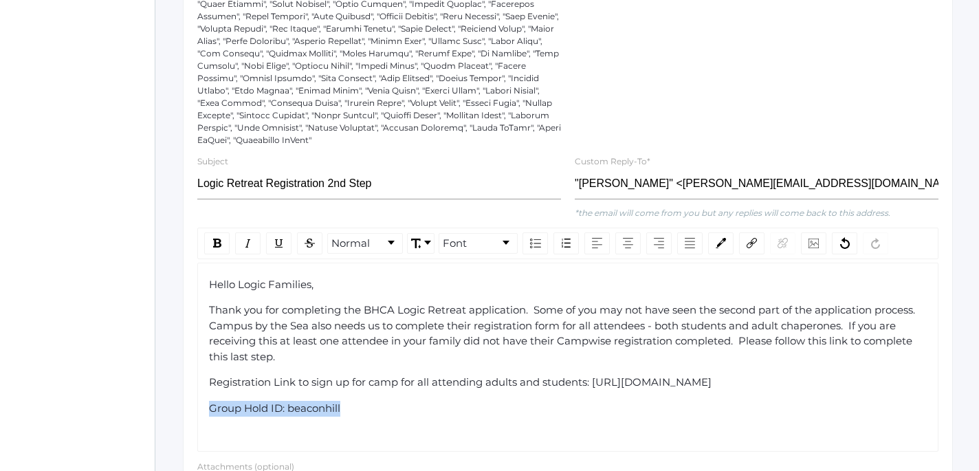
drag, startPoint x: 210, startPoint y: 423, endPoint x: 353, endPoint y: 427, distance: 142.3
click at [353, 416] on div "Group Hold ID: beaconhill" at bounding box center [568, 409] width 718 height 16
click at [427, 240] on link "rdw-dropdown" at bounding box center [421, 243] width 26 height 19
click at [221, 243] on div "rdw-inline-control" at bounding box center [216, 243] width 25 height 22
click at [456, 416] on div "Hello Logic Families, Thank you for completing the BHCA Logic Retreat applicati…" at bounding box center [568, 347] width 718 height 140
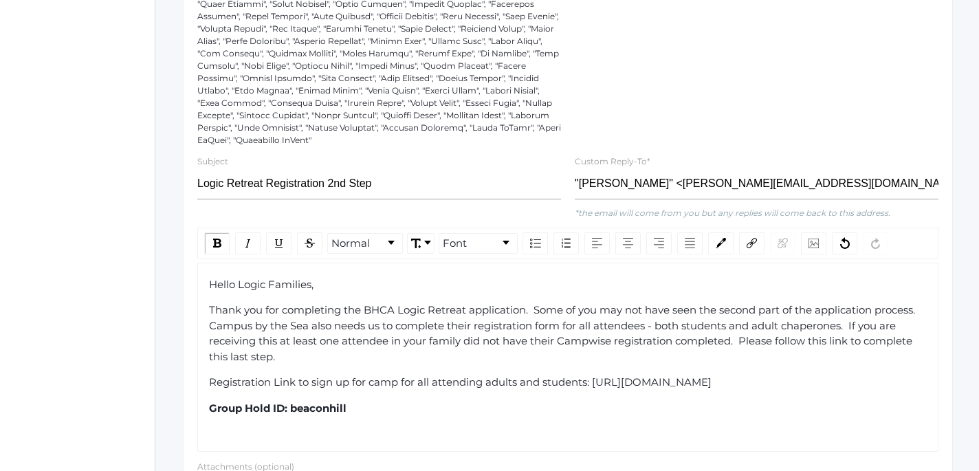
drag, startPoint x: 597, startPoint y: 384, endPoint x: 609, endPoint y: 400, distance: 20.1
click at [609, 390] on div "Registration Link to sign up for camp for all attending adults and students: [U…" at bounding box center [568, 383] width 718 height 16
copy span "[URL][DOMAIN_NAME]"
click at [748, 246] on img "rdw-link-control" at bounding box center [751, 243] width 10 height 10
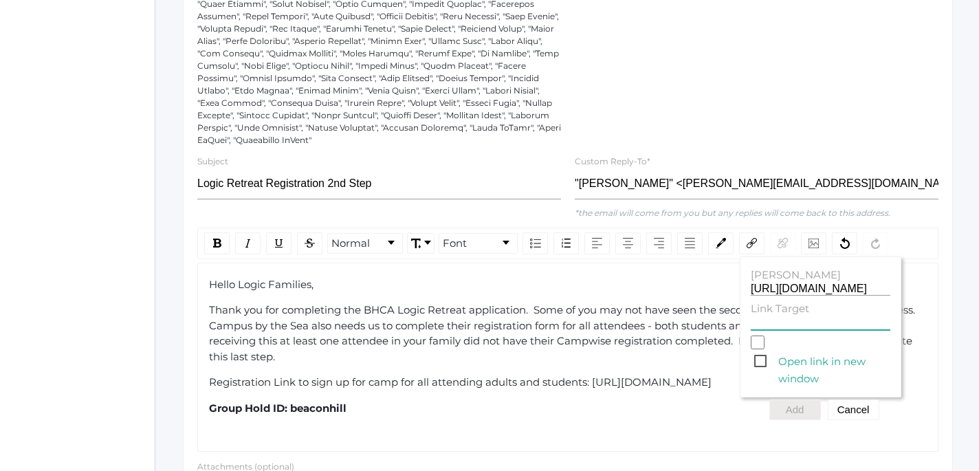
click at [769, 328] on input "Link Target" at bounding box center [820, 323] width 140 height 13
paste input "[URL][DOMAIN_NAME]"
click at [761, 356] on span "Open link in new window" at bounding box center [822, 361] width 136 height 17
type input "[URL][DOMAIN_NAME]"
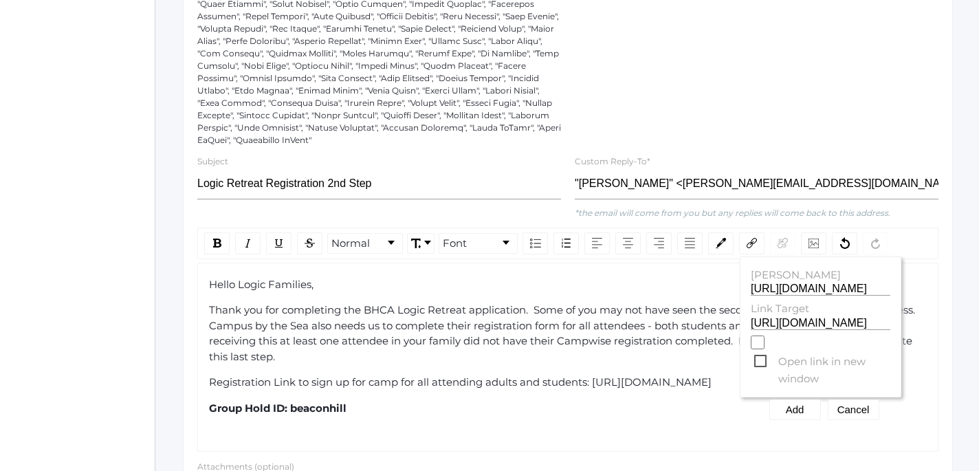
click at [761, 349] on input "Open link in new window" at bounding box center [757, 342] width 14 height 14
checkbox input "true"
click at [792, 405] on button "Add" at bounding box center [795, 409] width 52 height 21
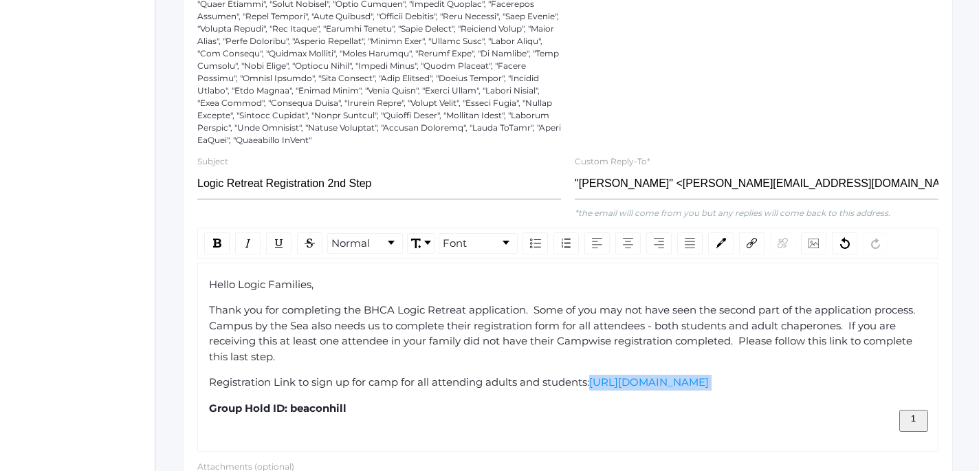
drag, startPoint x: 596, startPoint y: 383, endPoint x: 602, endPoint y: 397, distance: 15.1
click at [602, 390] on div "Registration Link to sign up for camp for all attending adults and students: [U…" at bounding box center [568, 383] width 718 height 16
copy div "[URL][DOMAIN_NAME]"
click at [749, 241] on img "rdw-link-control" at bounding box center [751, 243] width 10 height 10
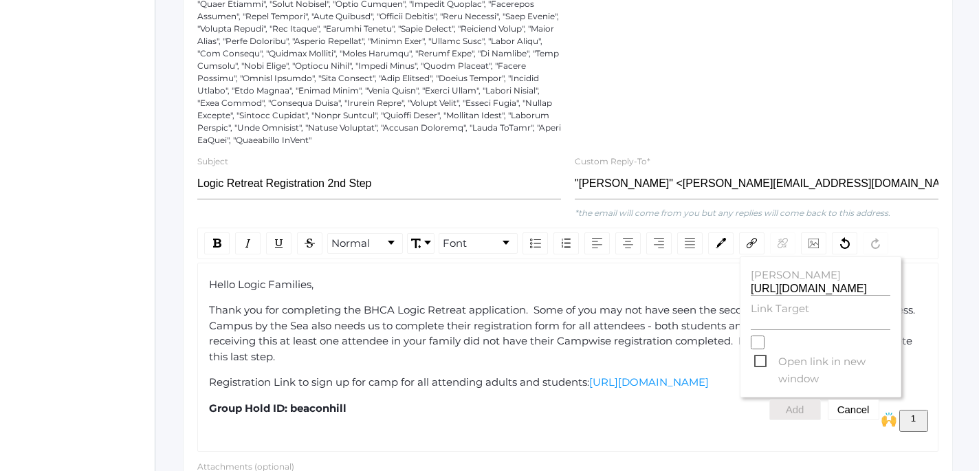
click at [761, 317] on label "Link Target" at bounding box center [820, 309] width 140 height 16
click at [761, 317] on input "Link Target" at bounding box center [820, 323] width 140 height 13
paste input "[URL][DOMAIN_NAME]"
type input "[URL][DOMAIN_NAME]"
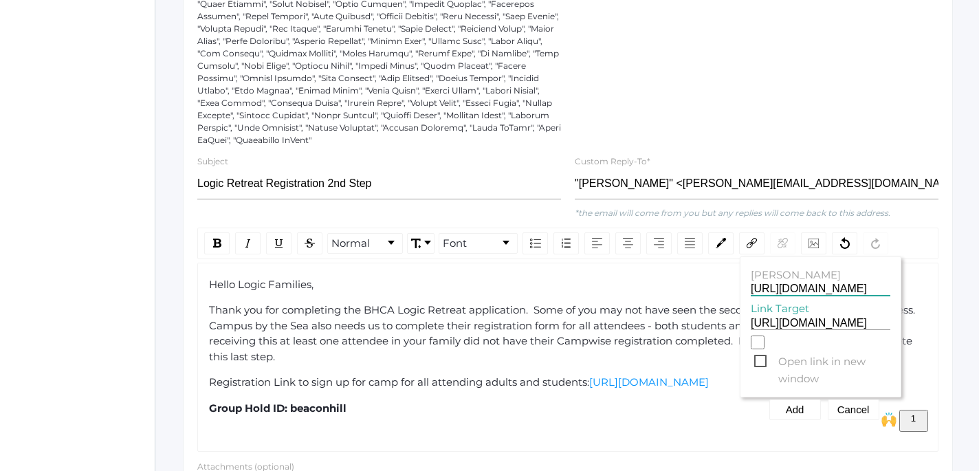
click at [750, 293] on input "[URL][DOMAIN_NAME]" at bounding box center [820, 288] width 140 height 13
drag, startPoint x: 750, startPoint y: 293, endPoint x: 900, endPoint y: 289, distance: 149.9
click at [890, 289] on input "[URL][DOMAIN_NAME]" at bounding box center [820, 288] width 140 height 13
click at [760, 359] on span "Open link in new window" at bounding box center [822, 361] width 136 height 17
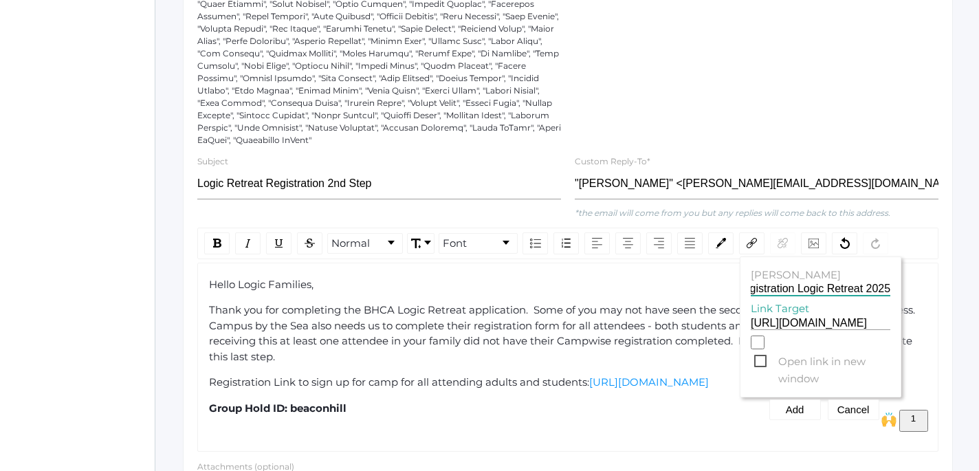
type input "Campwise Registration Logic Retreat 2025"
click at [760, 349] on input "Open link in new window" at bounding box center [757, 342] width 14 height 14
checkbox input "true"
click at [794, 410] on button "Add" at bounding box center [795, 409] width 52 height 21
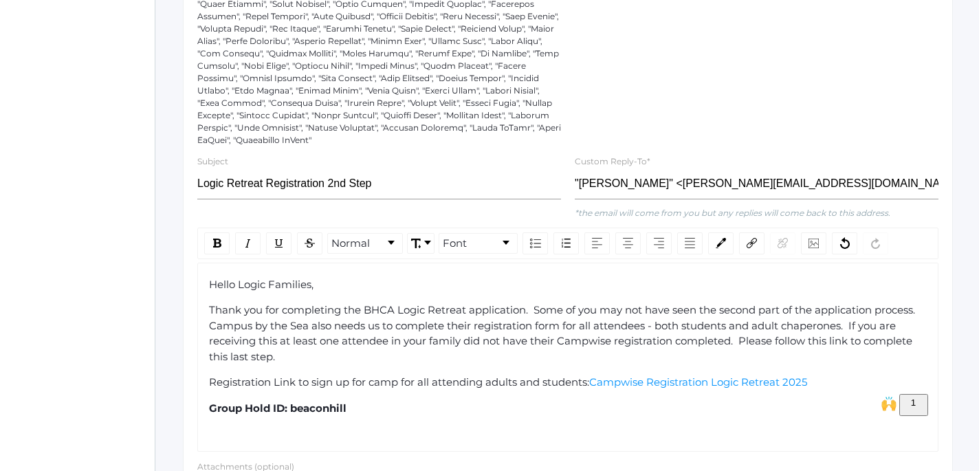
click at [366, 327] on span "Thank you for completing the BHCA Logic Retreat application. Some of you may no…" at bounding box center [564, 333] width 711 height 60
click at [383, 330] on span "Thank you for completing the BHCA Logic Retreat application. Some of you may no…" at bounding box center [564, 333] width 711 height 60
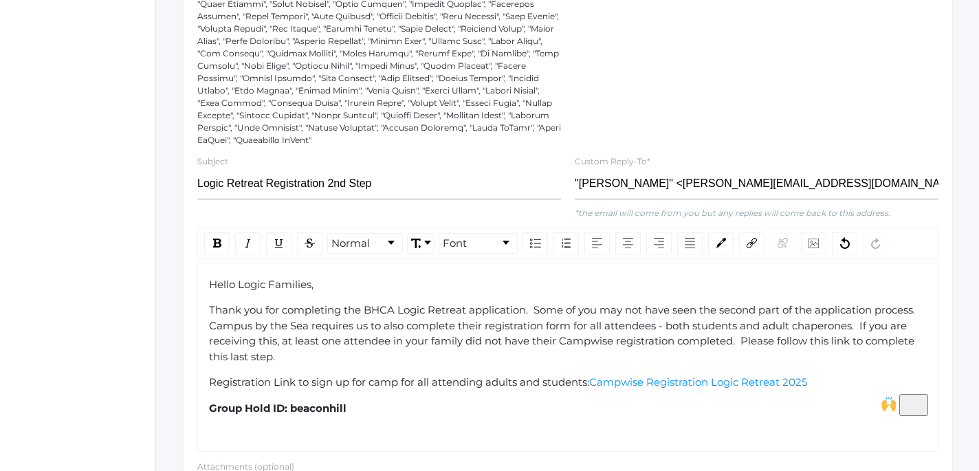
click at [434, 414] on div "Group Hold ID: beaconhill" at bounding box center [568, 409] width 718 height 16
click at [216, 241] on img "rdw-inline-control" at bounding box center [217, 242] width 8 height 9
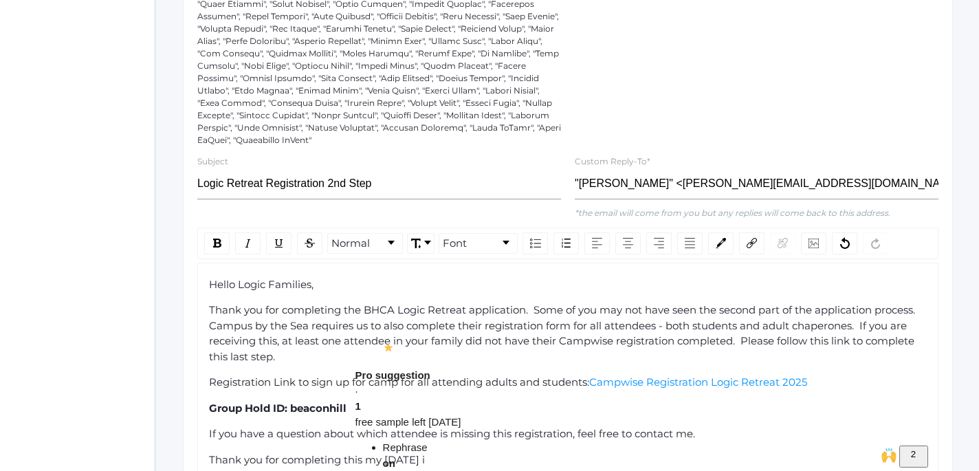
click at [375, 462] on span "Thank you for completing this my [DATE] i" at bounding box center [317, 459] width 216 height 13
click at [511, 463] on div "Thank you for completing this by [DATE] i" at bounding box center [568, 460] width 718 height 16
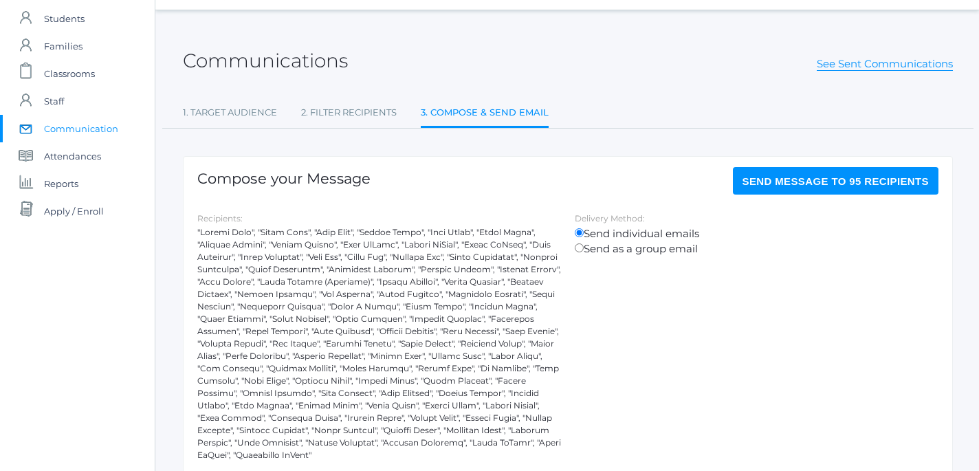
scroll to position [0, 0]
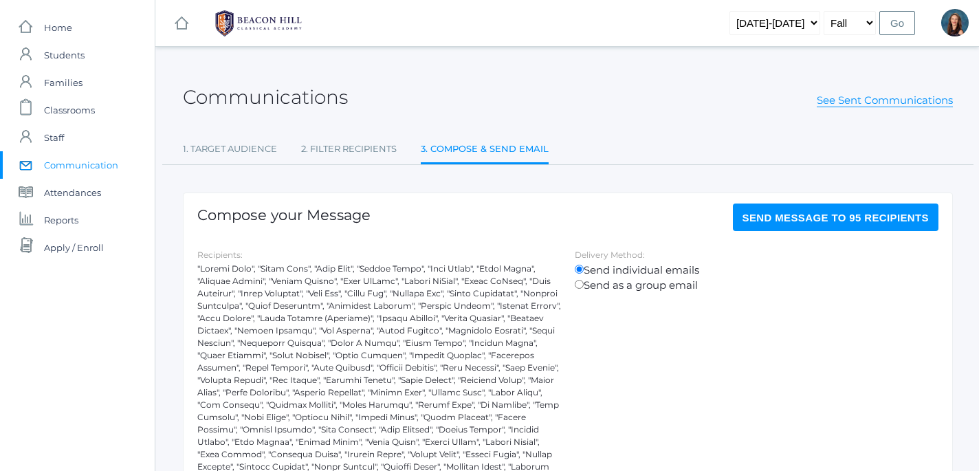
click at [842, 219] on span "Send Message to 95 recipients" at bounding box center [835, 218] width 187 height 12
